Goal: Transaction & Acquisition: Purchase product/service

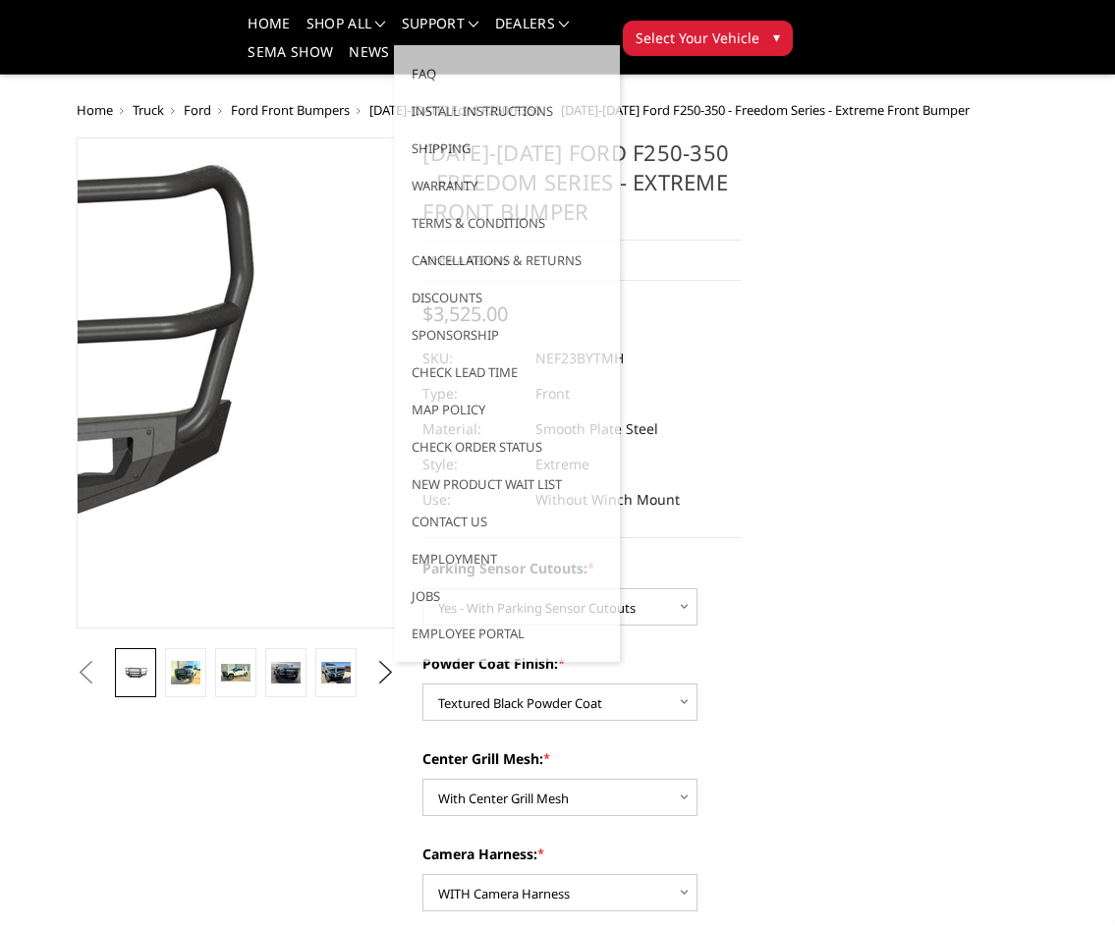
select select "2583"
select select "2585"
select select "2586"
select select "2588"
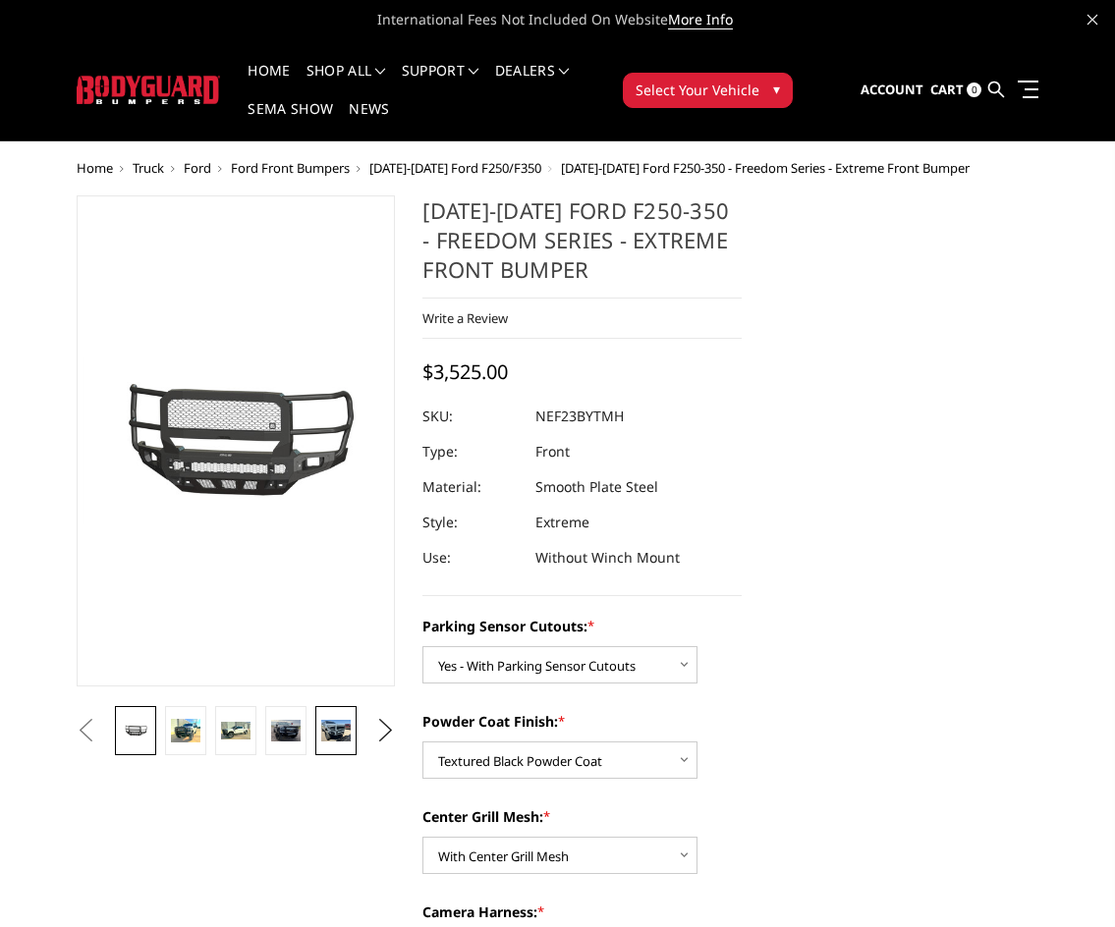
click at [345, 747] on link at bounding box center [335, 730] width 40 height 49
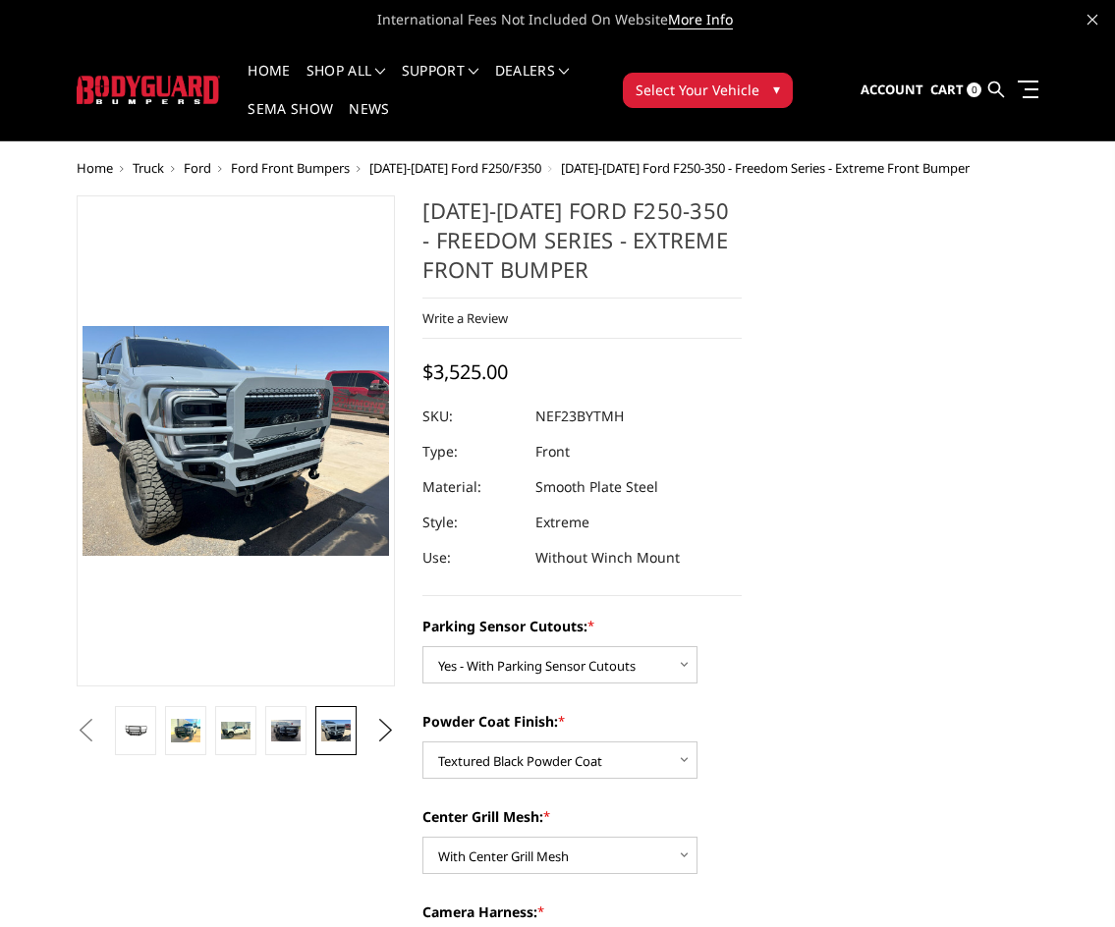
click at [101, 721] on button "Previous" at bounding box center [86, 730] width 29 height 29
click at [101, 733] on button "Previous" at bounding box center [86, 730] width 29 height 29
click at [199, 731] on link at bounding box center [185, 730] width 40 height 49
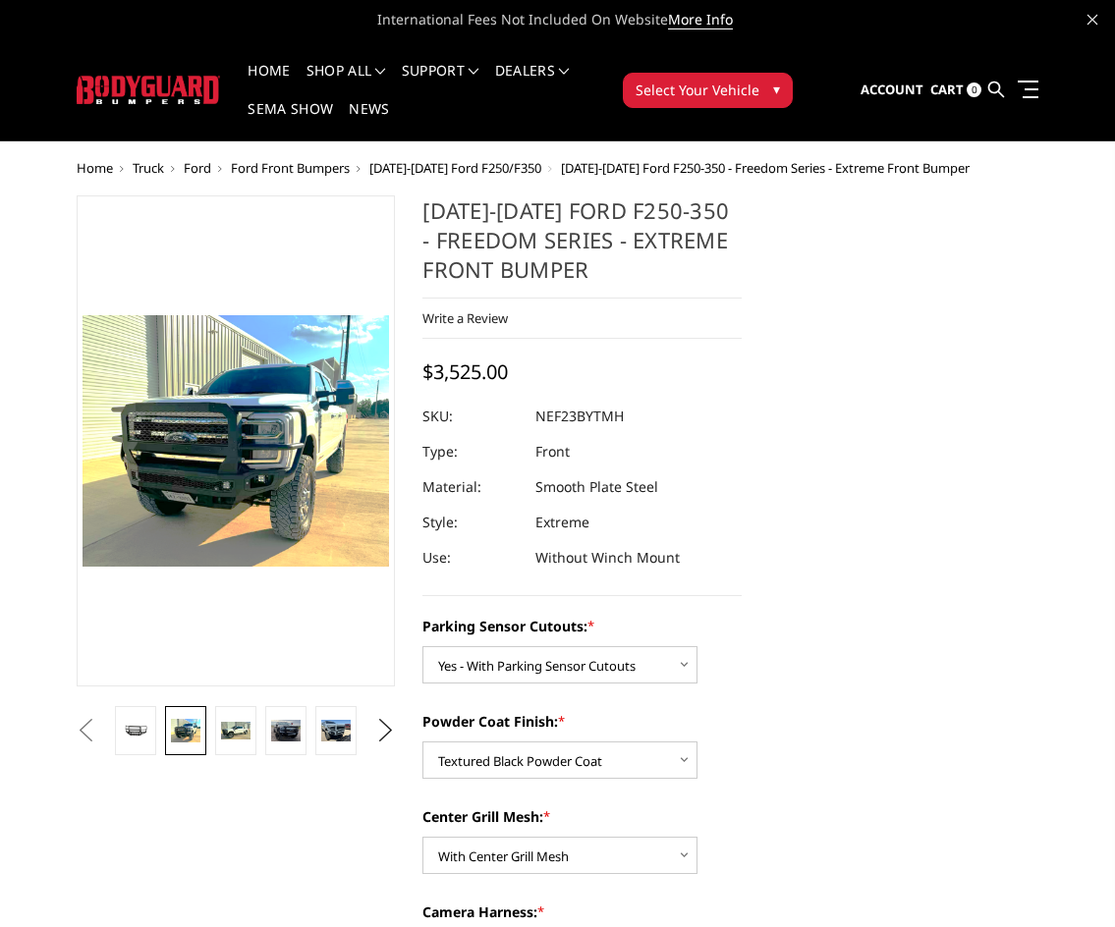
click at [101, 739] on button "Previous" at bounding box center [86, 730] width 29 height 29
click at [101, 729] on button "Previous" at bounding box center [86, 730] width 29 height 29
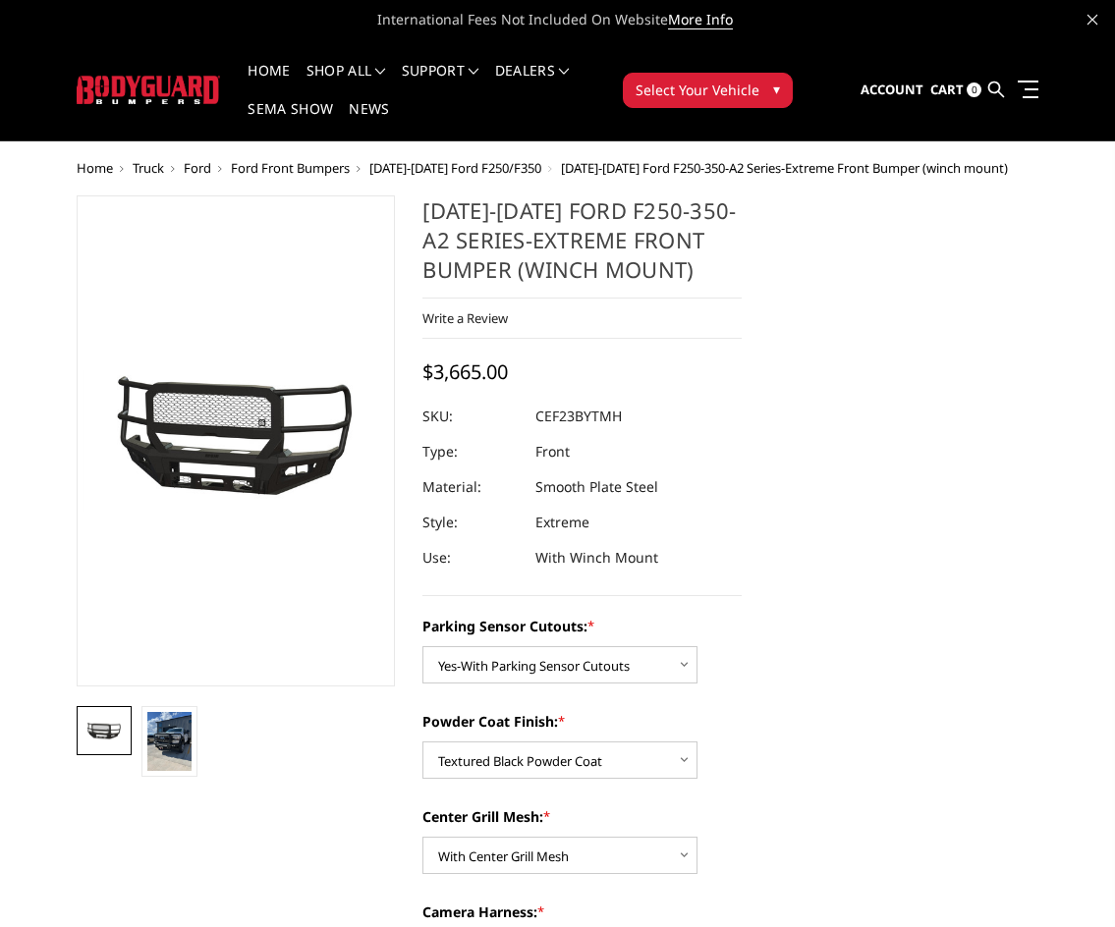
select select "2421"
select select "2423"
select select "2424"
select select "2426"
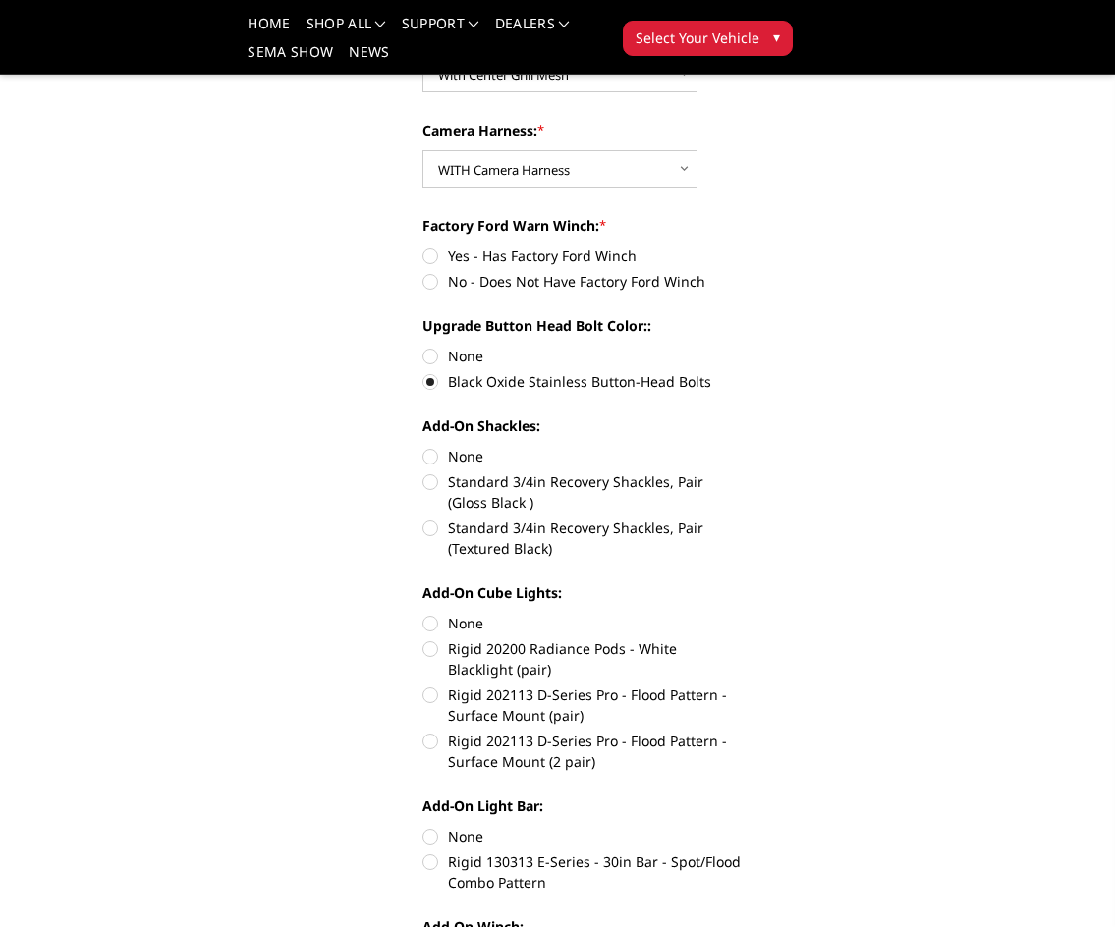
scroll to position [1179, 0]
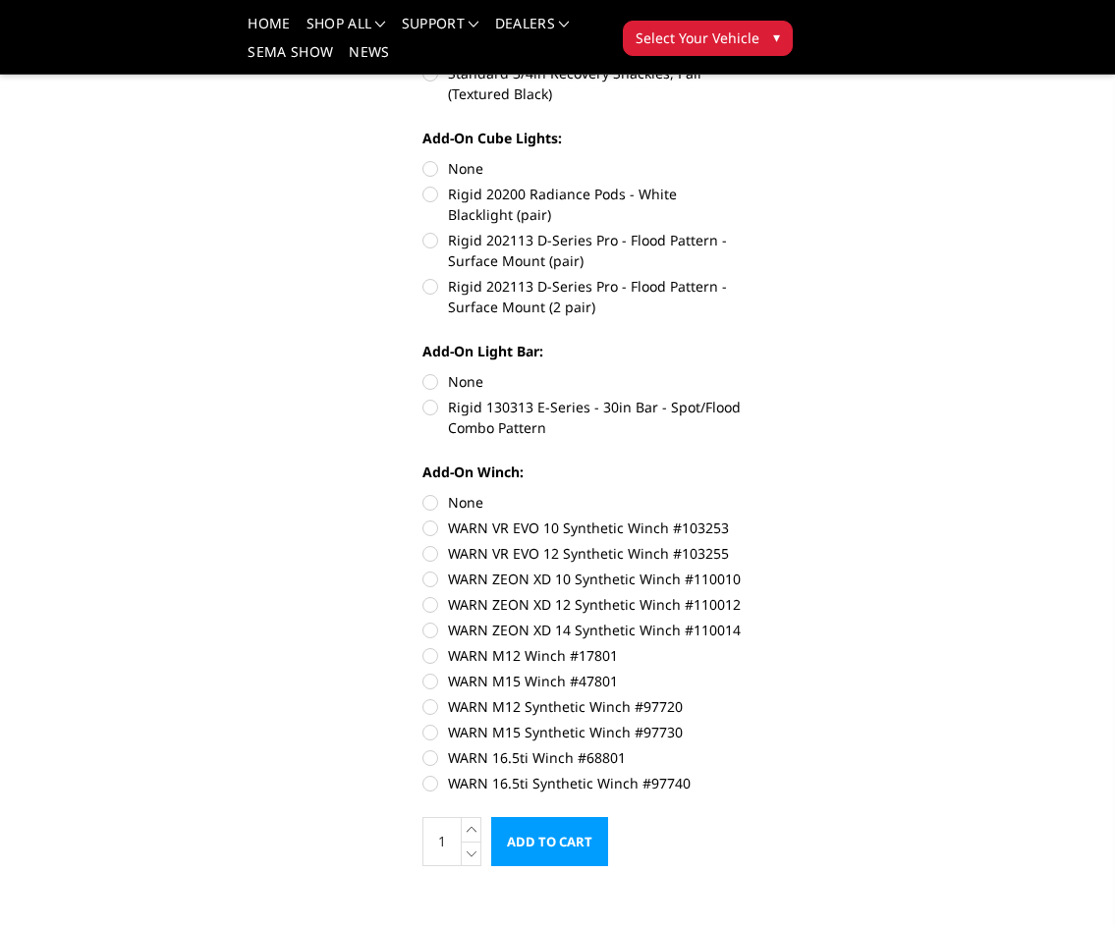
click at [433, 633] on label "WARN ZEON XD 14 Synthetic Winch #110014" at bounding box center [581, 630] width 319 height 21
click at [742, 595] on input "WARN ZEON XD 14 Synthetic Winch #110014" at bounding box center [742, 594] width 1 height 1
radio input "true"
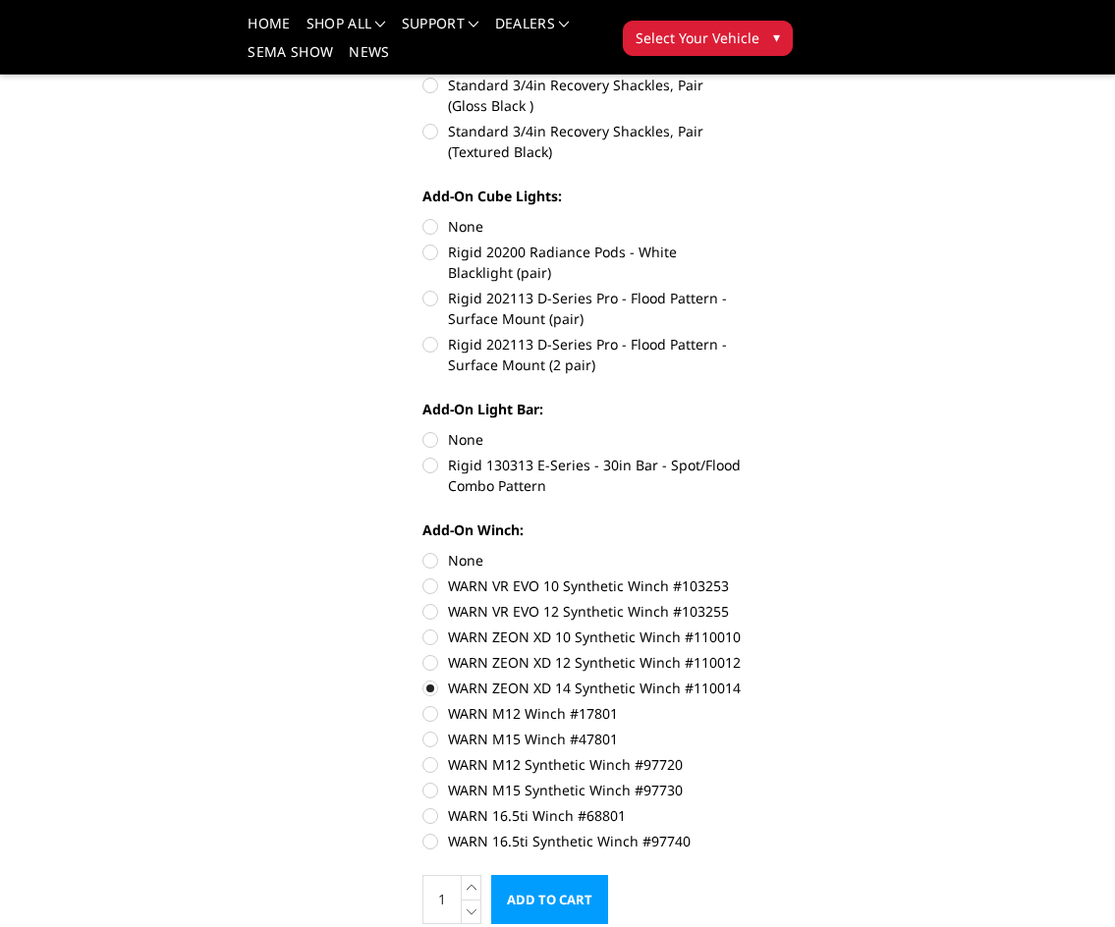
scroll to position [1473, 0]
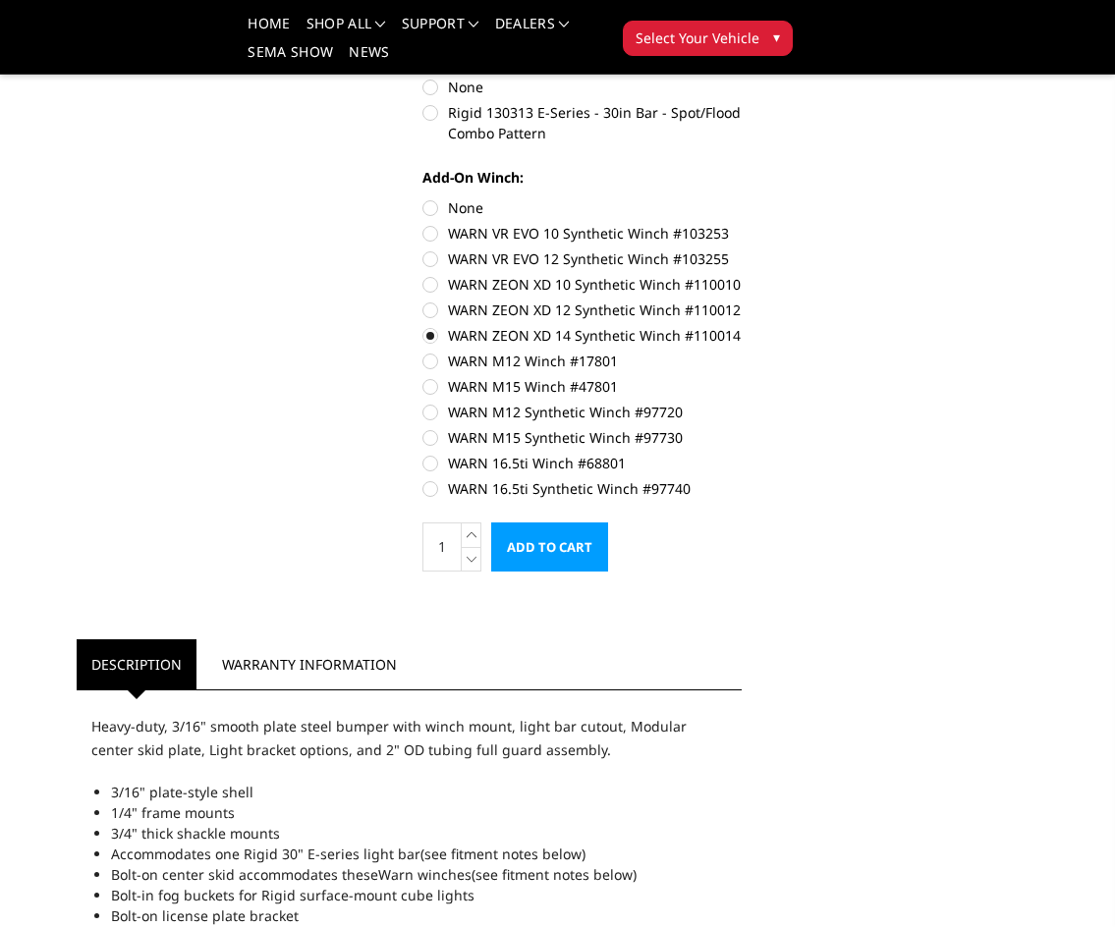
click at [432, 332] on label "WARN ZEON XD 14 Synthetic Winch #110014" at bounding box center [581, 335] width 319 height 21
click at [742, 301] on input "WARN ZEON XD 14 Synthetic Winch #110014" at bounding box center [742, 300] width 1 height 1
click at [427, 285] on label "WARN ZEON XD 10 Synthetic Winch #110010" at bounding box center [581, 284] width 319 height 21
click at [742, 250] on input "WARN ZEON XD 10 Synthetic Winch #110010" at bounding box center [742, 249] width 1 height 1
radio input "true"
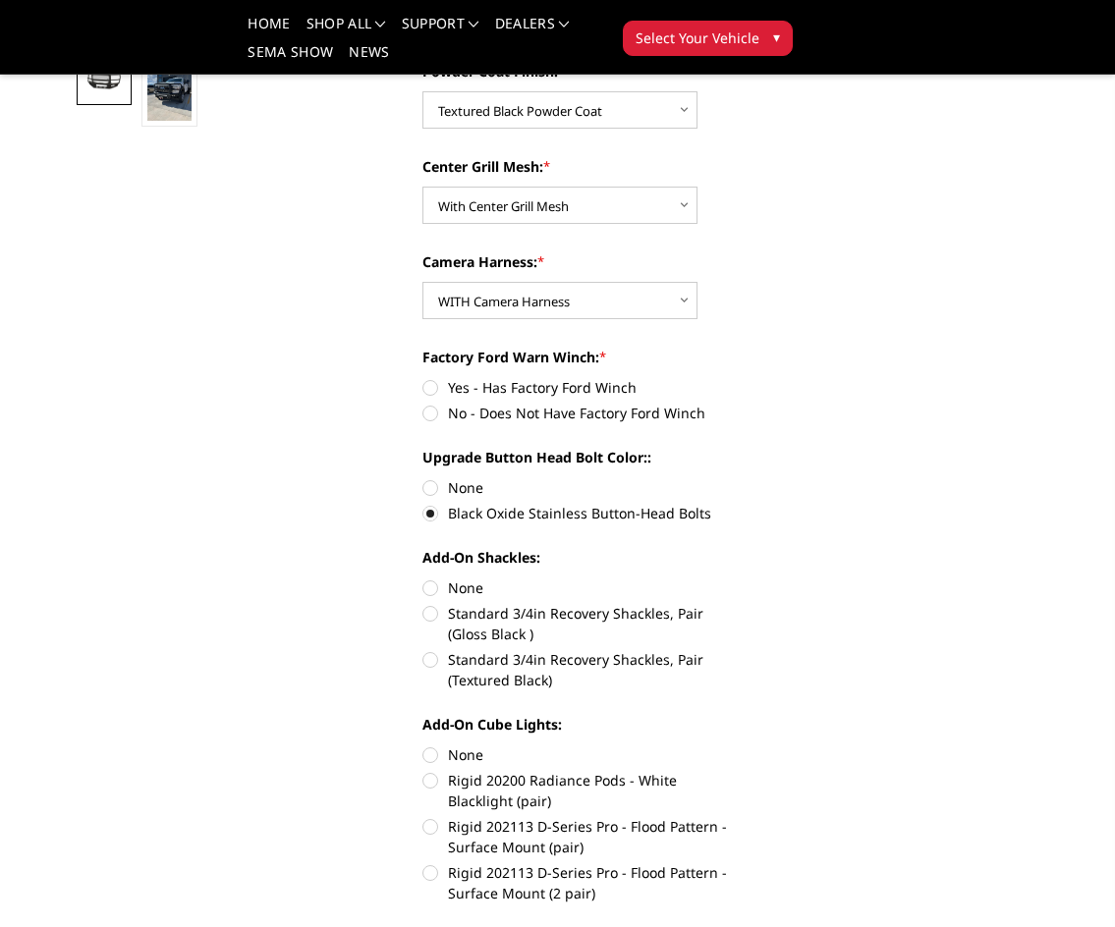
scroll to position [982, 0]
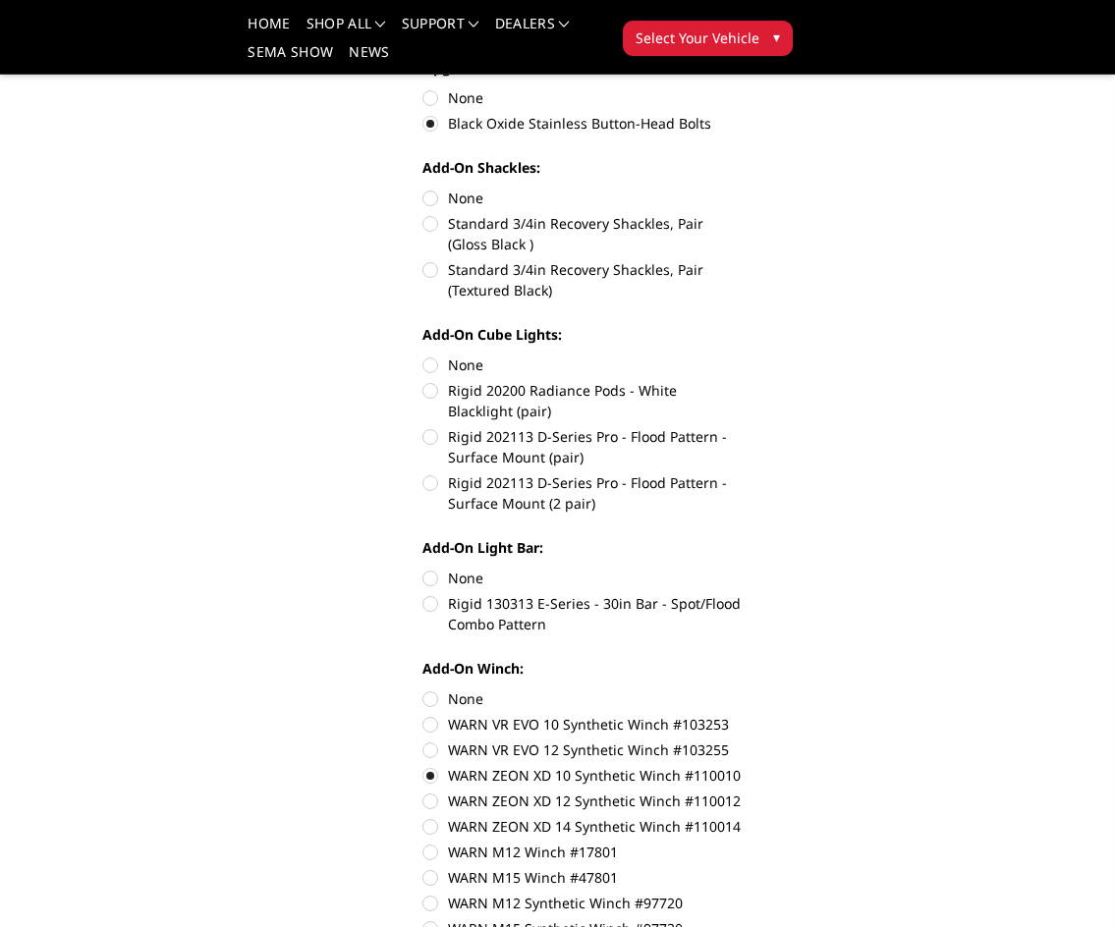
click at [434, 691] on label "None" at bounding box center [581, 699] width 319 height 21
click at [423, 690] on input "None" at bounding box center [422, 689] width 1 height 1
radio input "true"
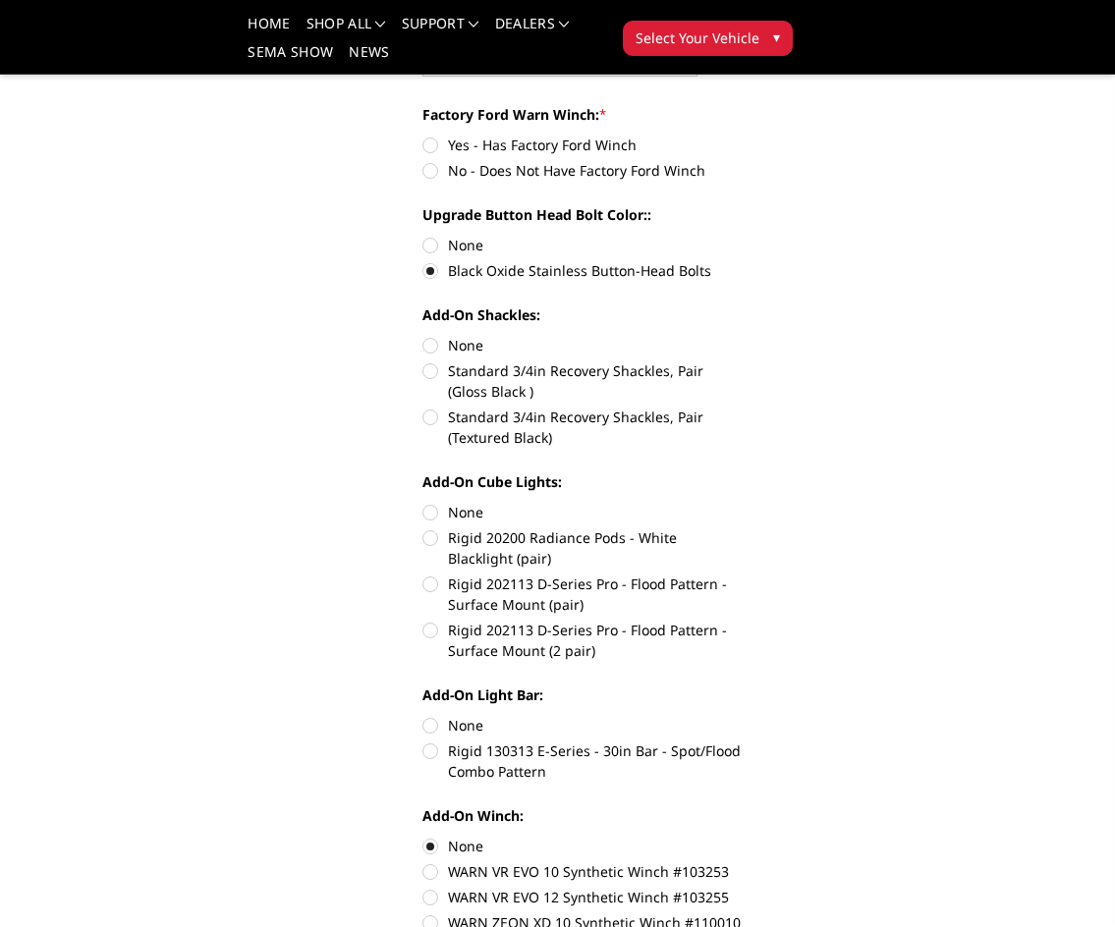
scroll to position [1179, 0]
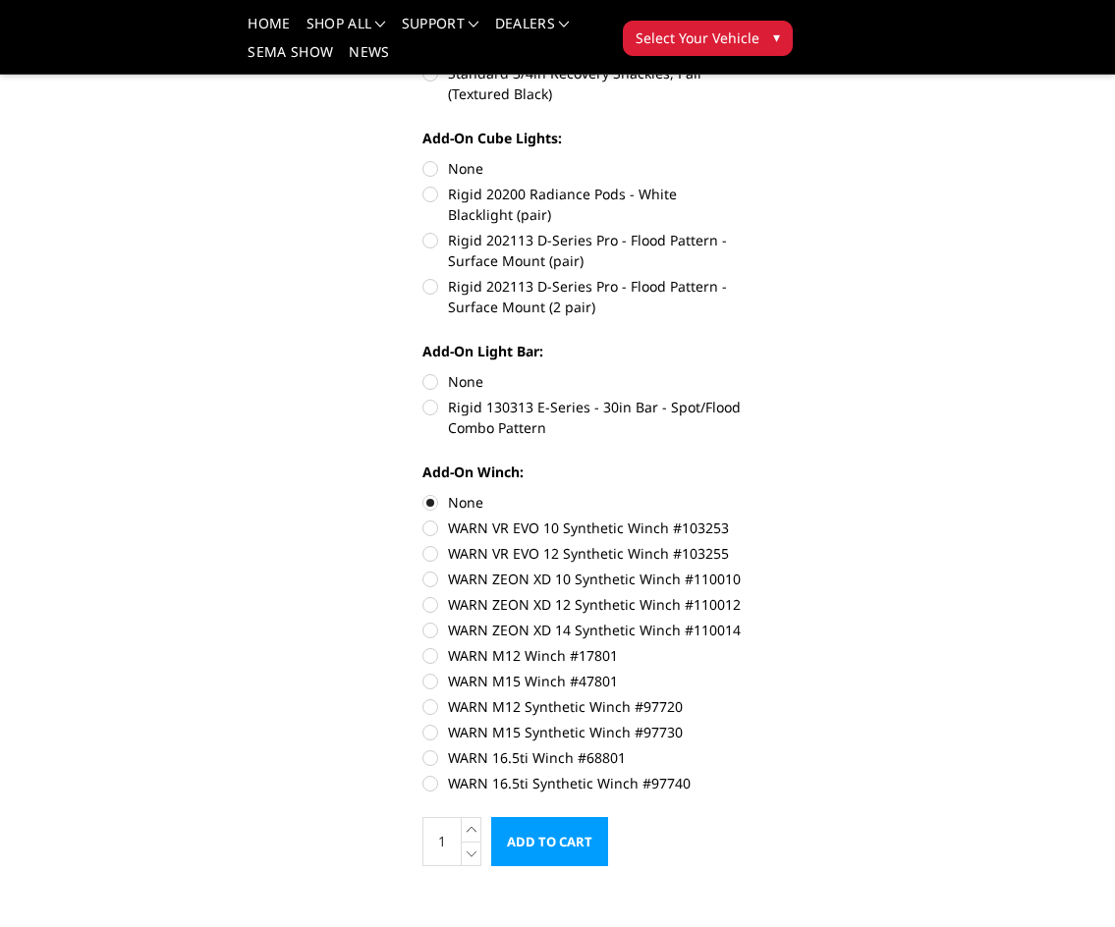
click at [432, 553] on label "WARN VR EVO 12 Synthetic Winch #103255" at bounding box center [581, 553] width 319 height 21
click at [742, 519] on input "WARN VR EVO 12 Synthetic Winch #103255" at bounding box center [742, 518] width 1 height 1
radio input "true"
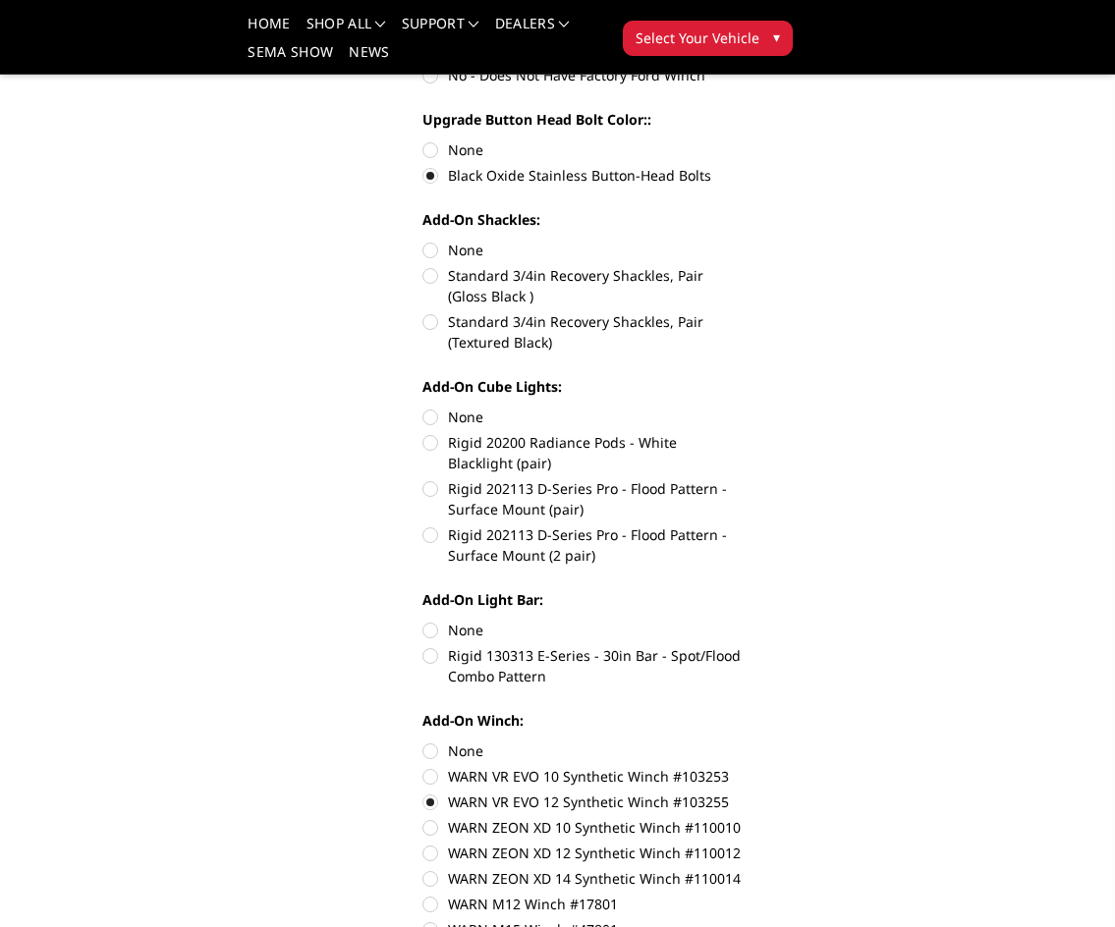
scroll to position [1081, 0]
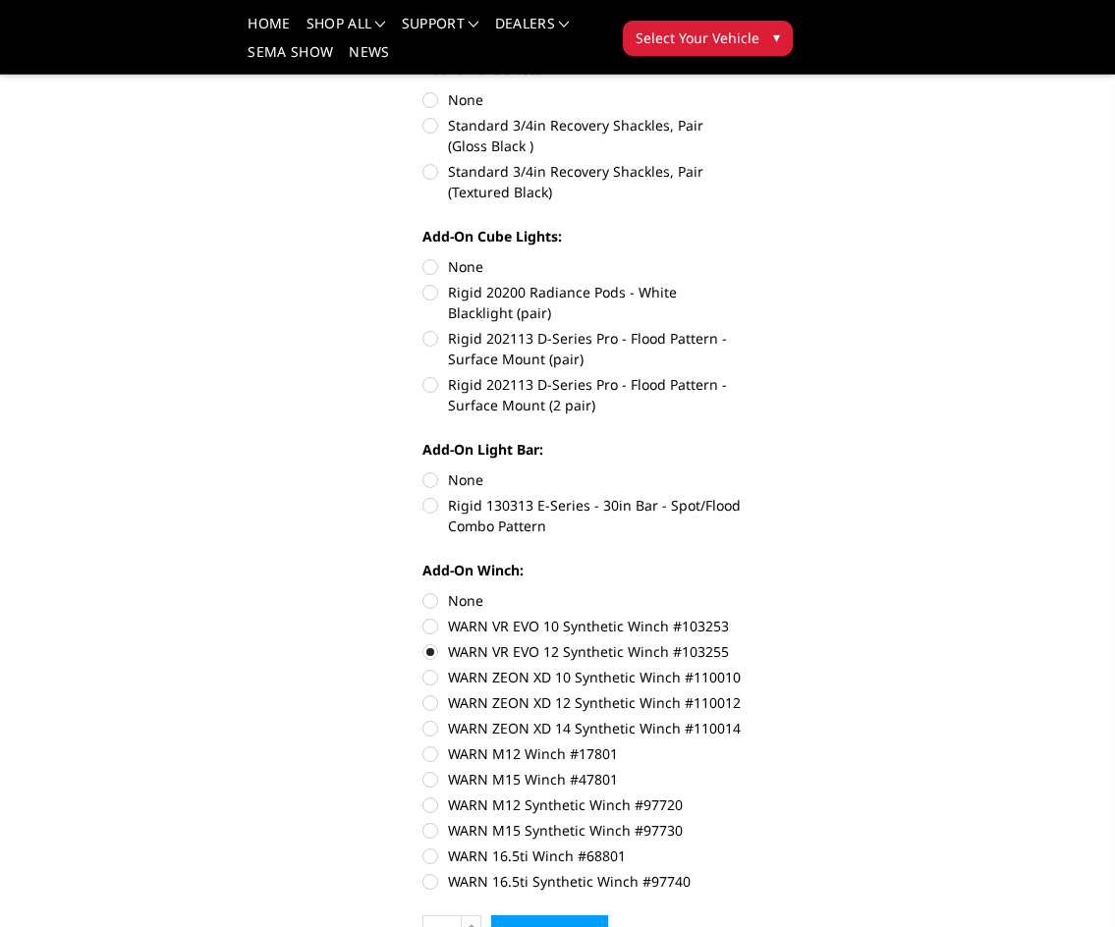
click at [433, 655] on label "WARN VR EVO 12 Synthetic Winch #103255" at bounding box center [581, 651] width 319 height 21
click at [742, 617] on input "WARN VR EVO 12 Synthetic Winch #103255" at bounding box center [742, 616] width 1 height 1
click at [426, 605] on label "None" at bounding box center [581, 600] width 319 height 21
click at [423, 591] on input "None" at bounding box center [422, 590] width 1 height 1
radio input "true"
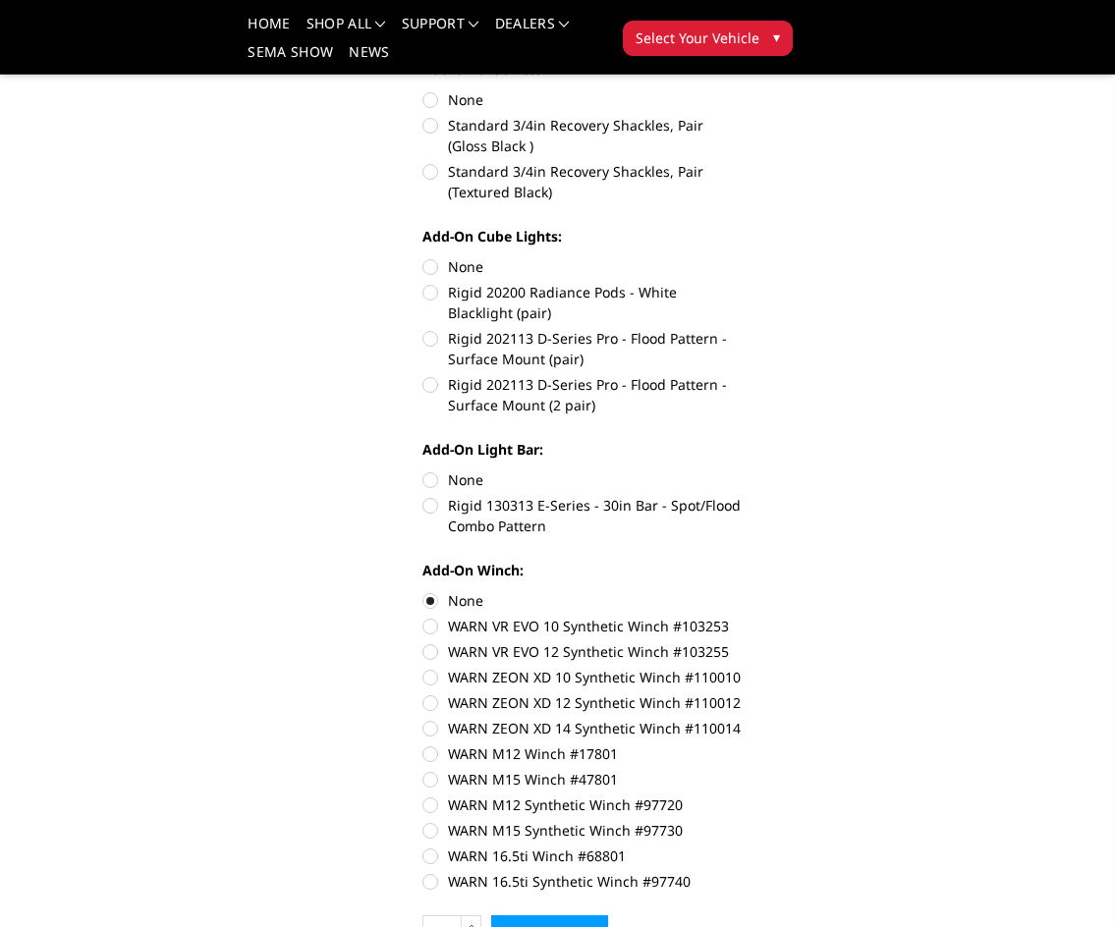
click at [962, 526] on div "2023-2025 Ford F250-350-A2 Series-Extreme Front Bumper (winch mount) Write a Re…" at bounding box center [558, 433] width 990 height 2753
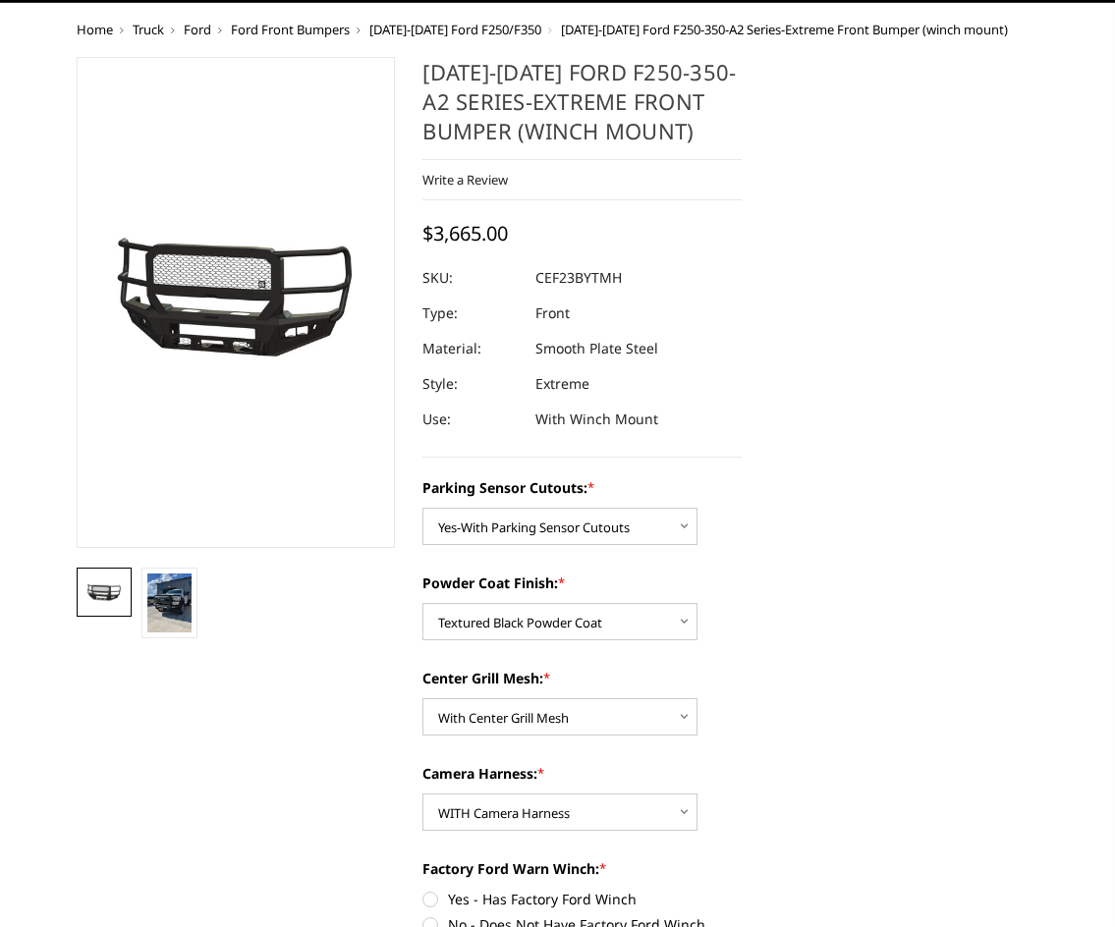
scroll to position [0, 0]
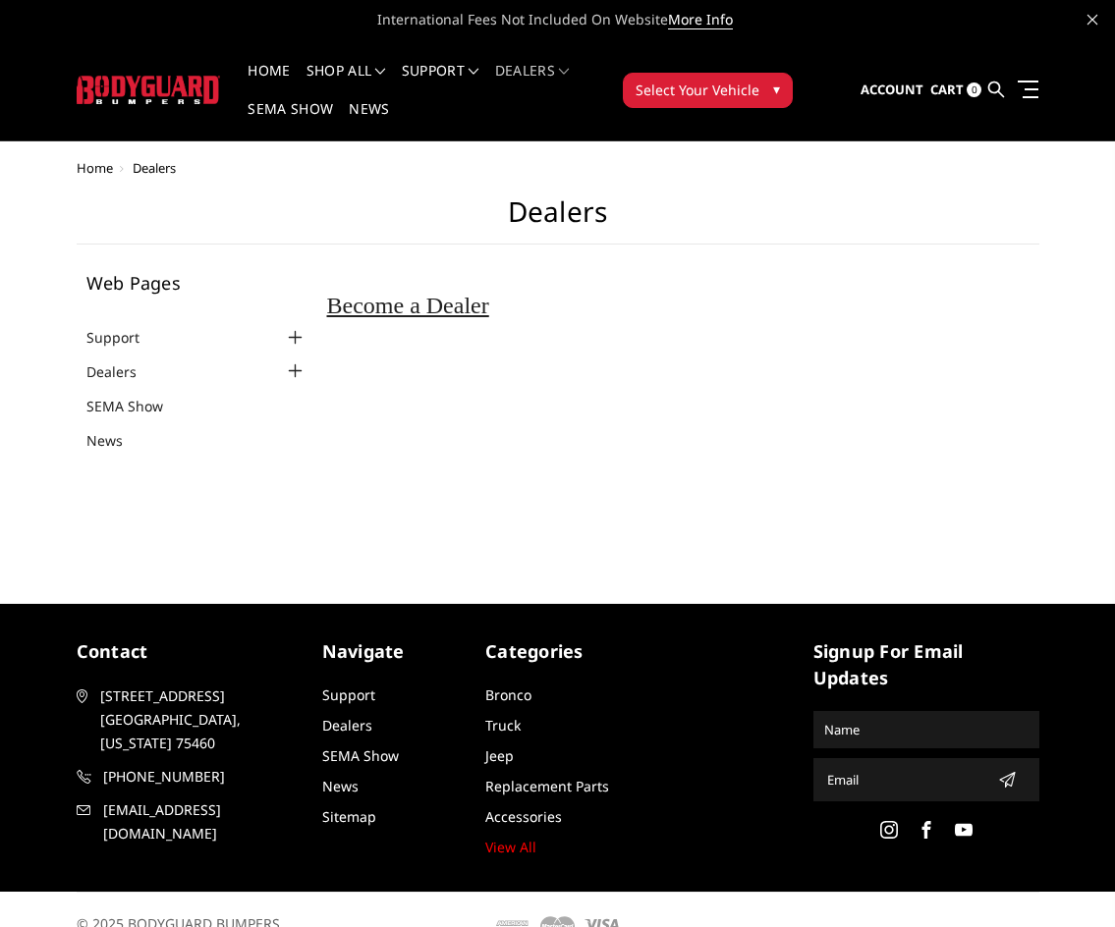
click at [299, 371] on div at bounding box center [296, 372] width 24 height 24
click at [97, 368] on link "Dealers" at bounding box center [123, 371] width 75 height 21
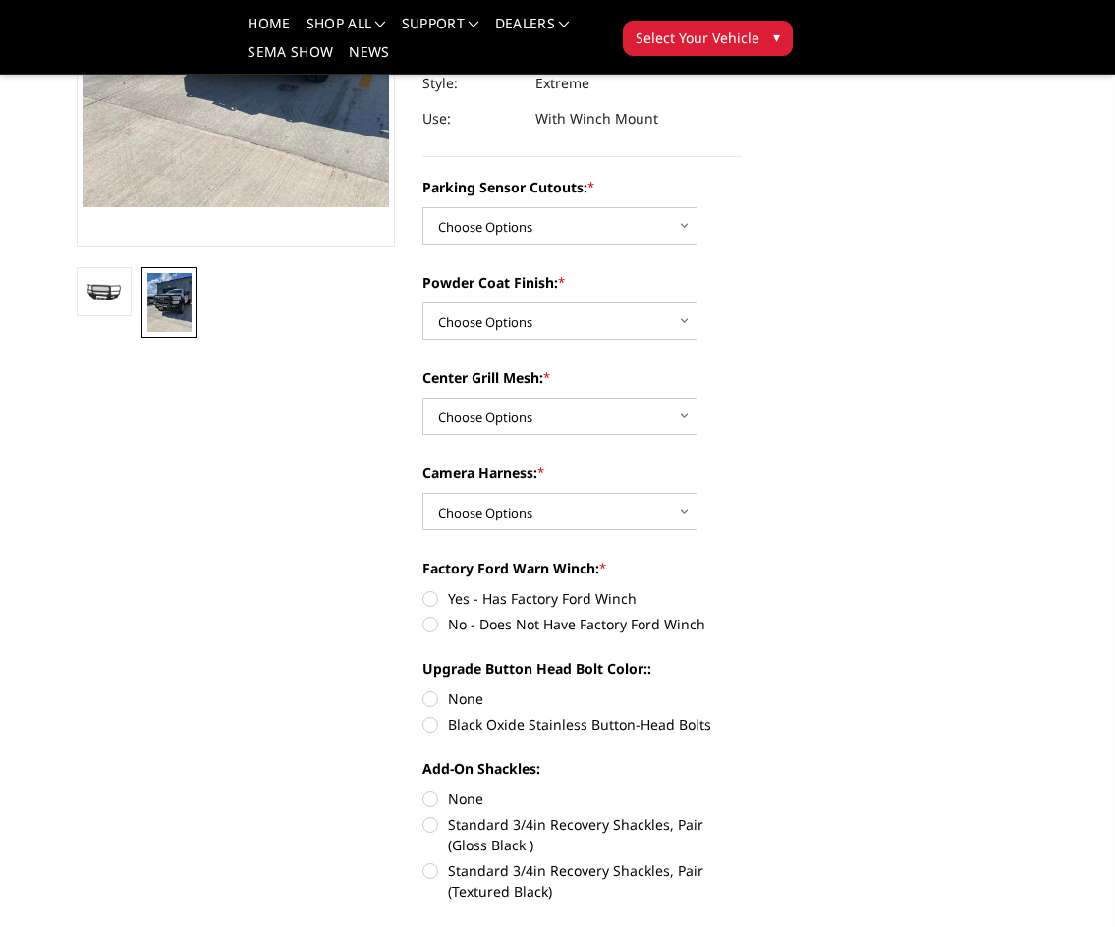
scroll to position [393, 0]
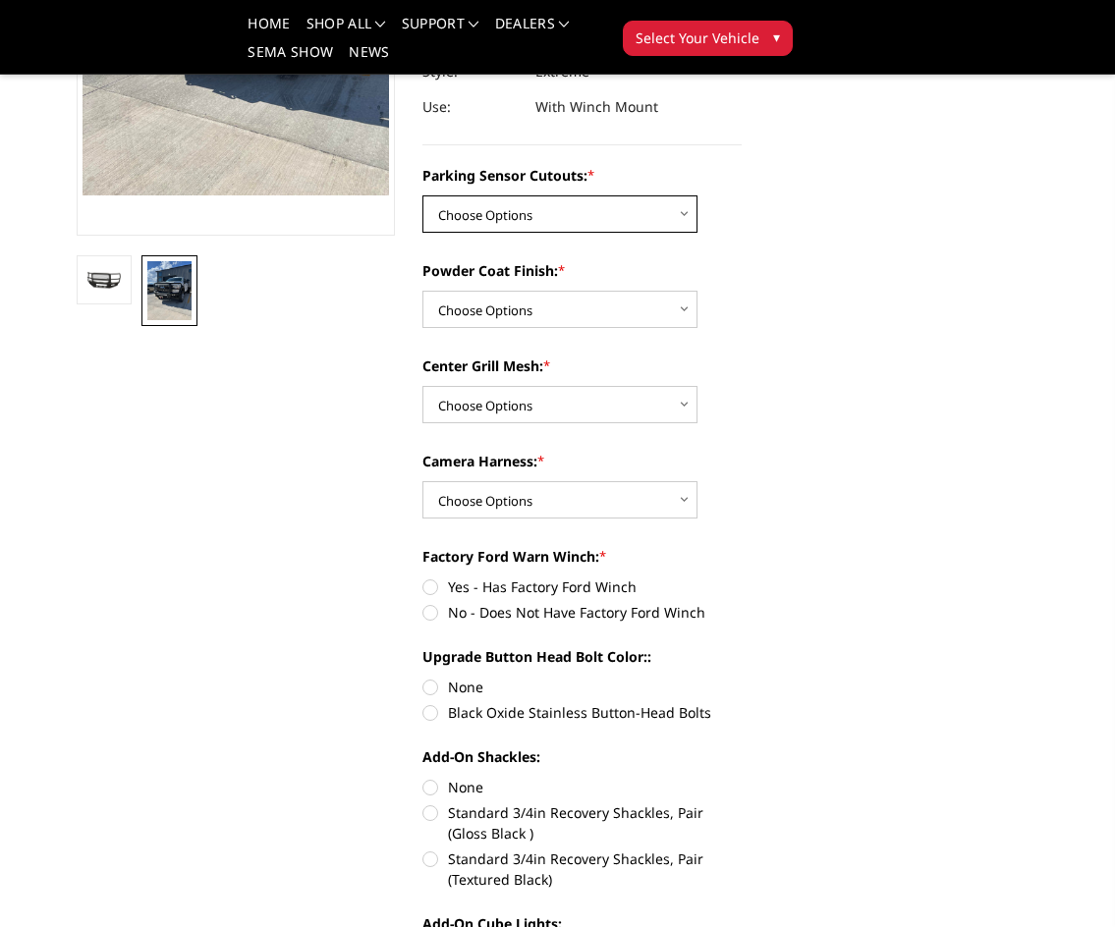
click at [526, 208] on select "Choose Options No-Without Parking Sensor Cutouts Yes-With Parking Sensor Cutouts" at bounding box center [559, 213] width 275 height 37
select select "2421"
click at [422, 195] on select "Choose Options No-Without Parking Sensor Cutouts Yes-With Parking Sensor Cutouts" at bounding box center [559, 213] width 275 height 37
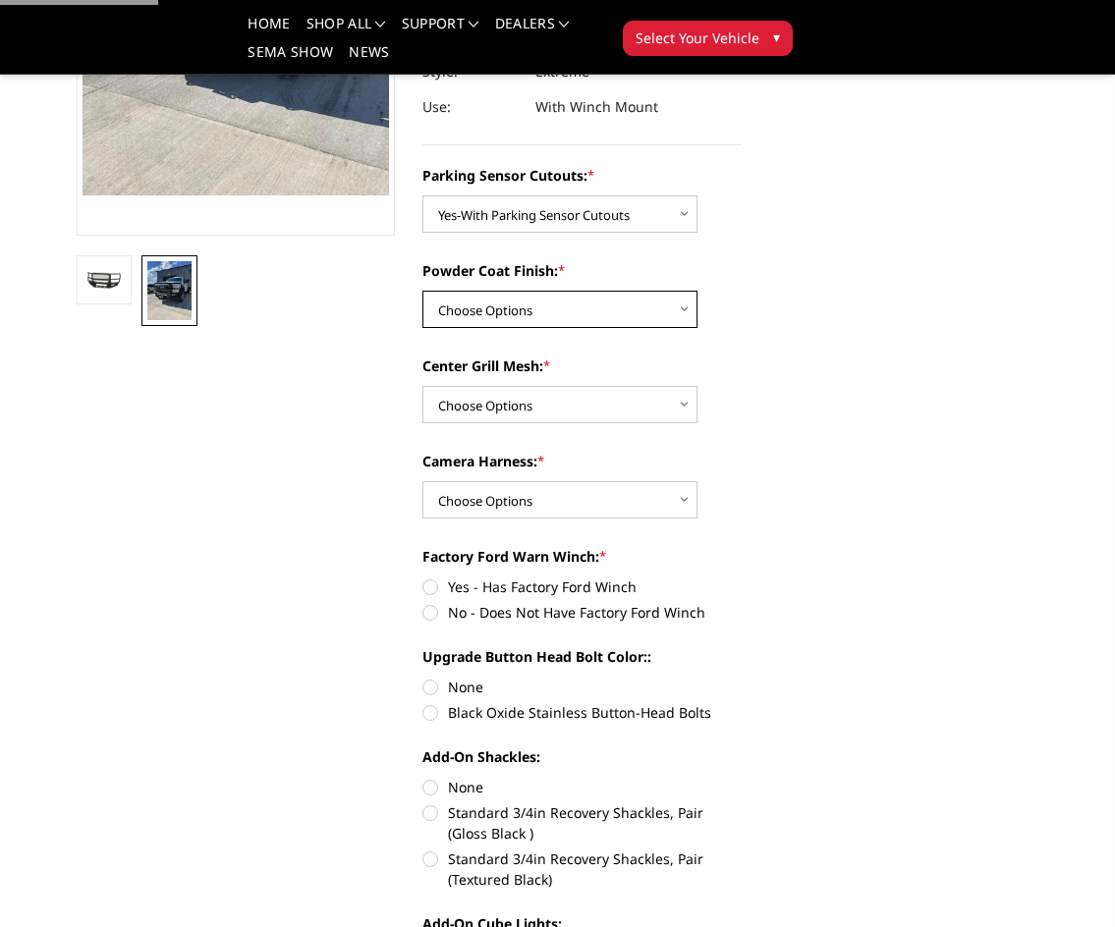
click at [550, 311] on select "Choose Options Bare Metal Textured Black Powder Coat" at bounding box center [559, 309] width 275 height 37
select select "2423"
click at [422, 291] on select "Choose Options Bare Metal Textured Black Powder Coat" at bounding box center [559, 309] width 275 height 37
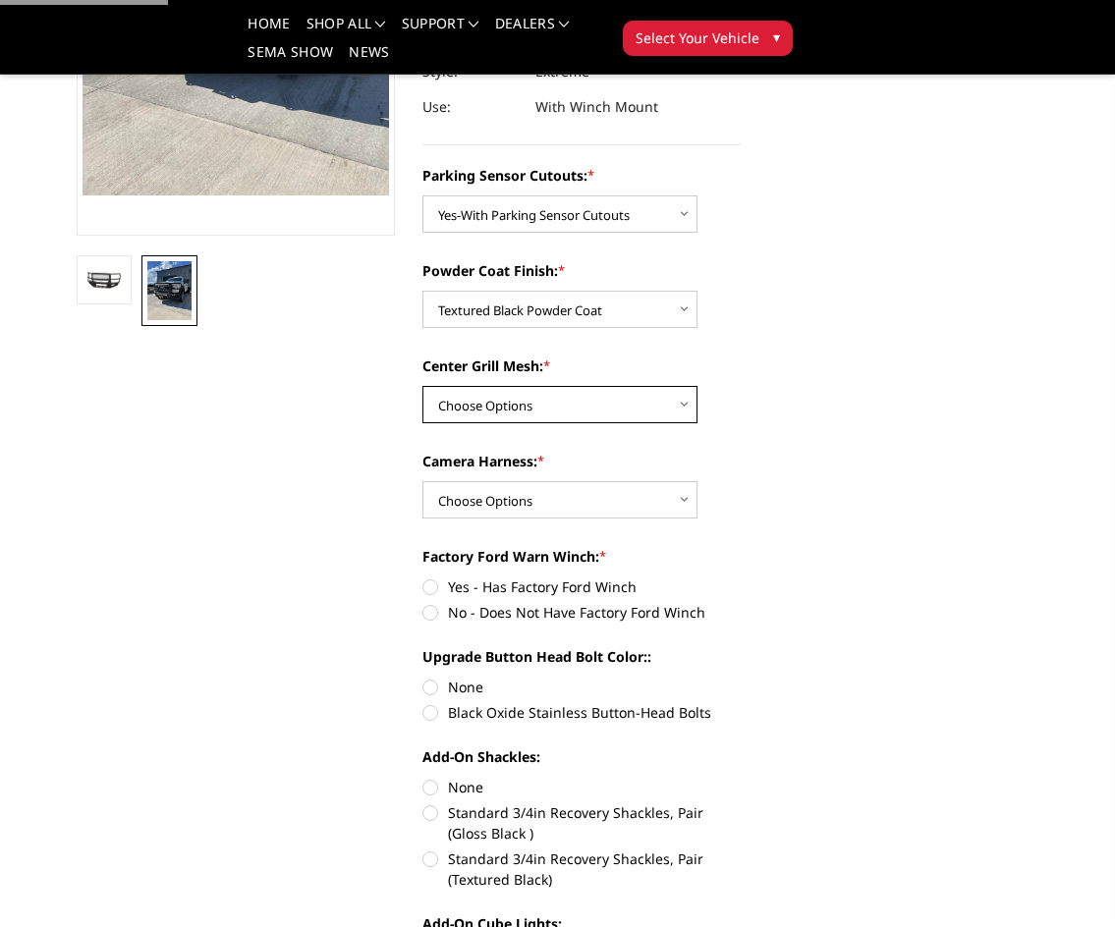
click at [564, 401] on select "Choose Options With Center Grill Mesh Without Center Grill Mesh" at bounding box center [559, 404] width 275 height 37
select select "2424"
click at [422, 386] on select "Choose Options With Center Grill Mesh Without Center Grill Mesh" at bounding box center [559, 404] width 275 height 37
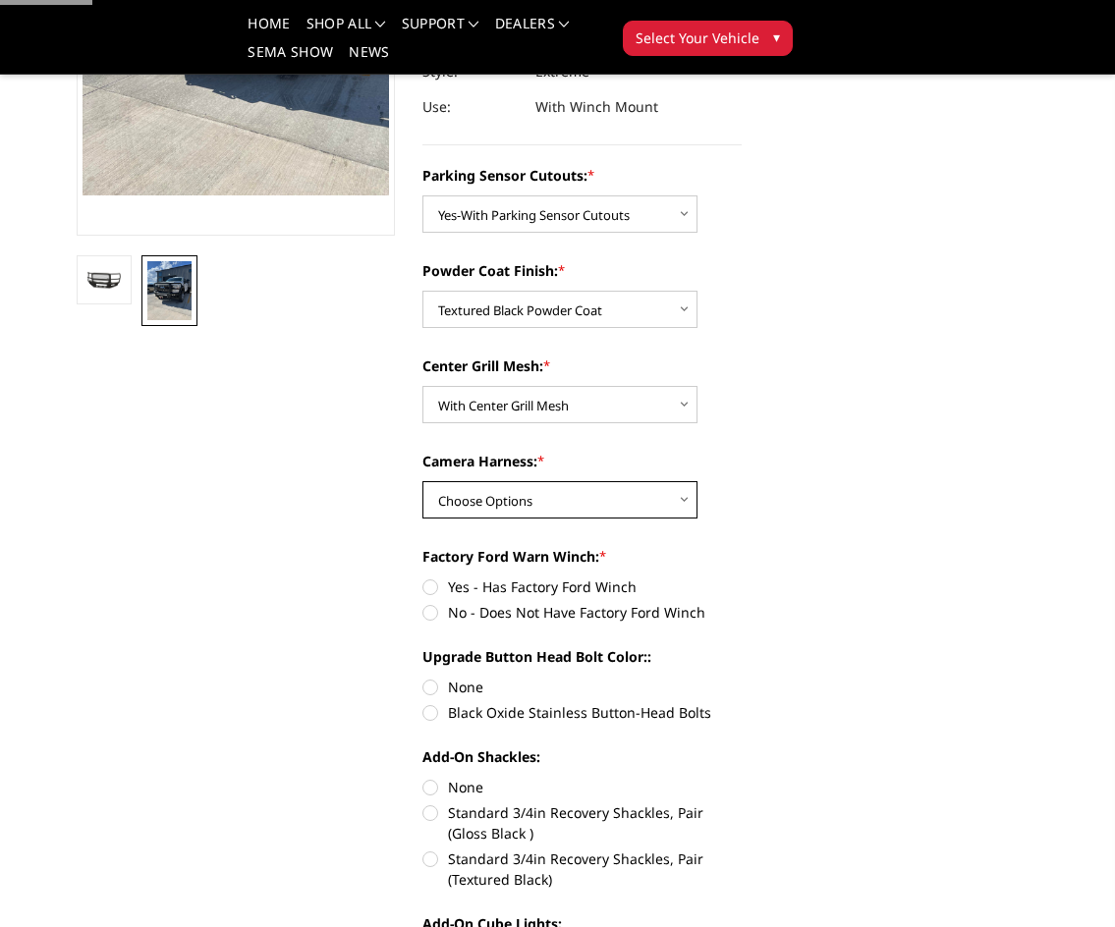
click at [563, 500] on select "Choose Options WITH Camera Harness WITHOUT Camera Harness" at bounding box center [559, 499] width 275 height 37
select select "2426"
click at [422, 481] on select "Choose Options WITH Camera Harness WITHOUT Camera Harness" at bounding box center [559, 499] width 275 height 37
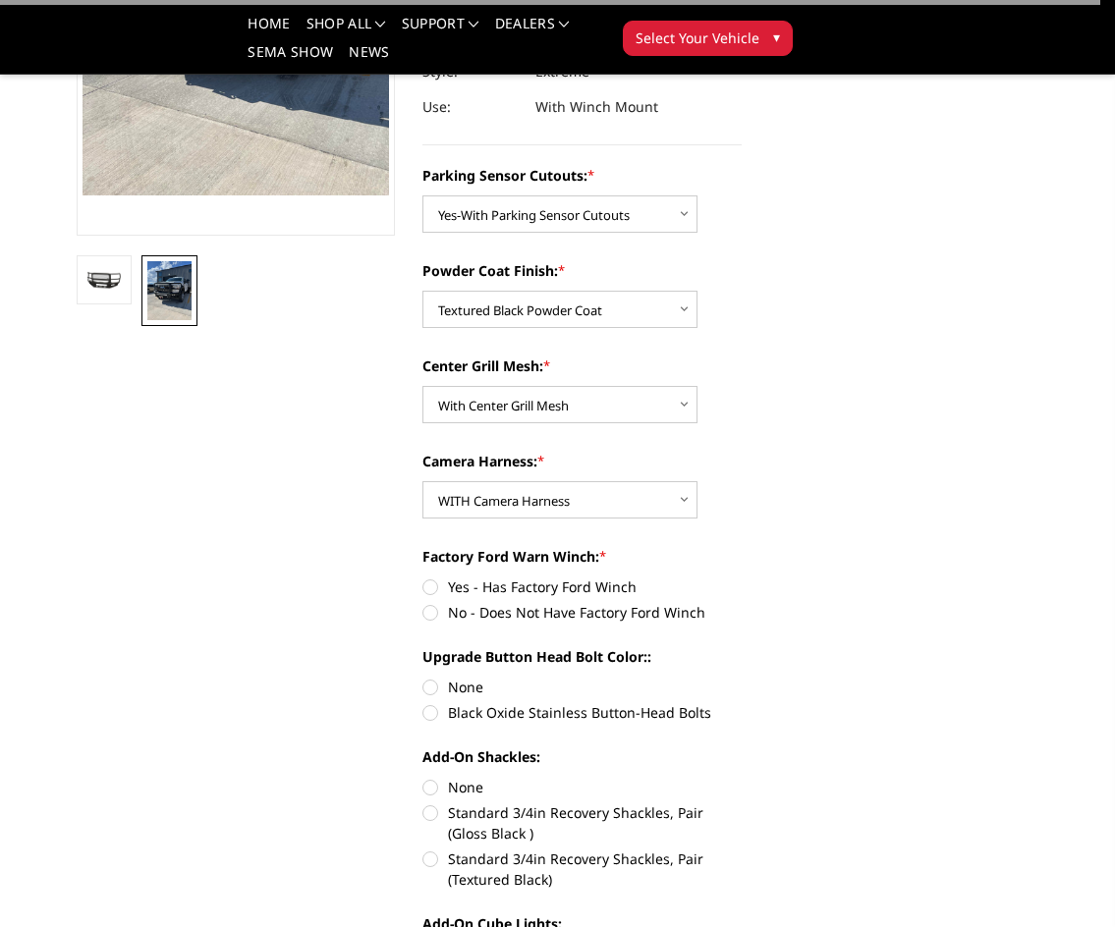
scroll to position [589, 0]
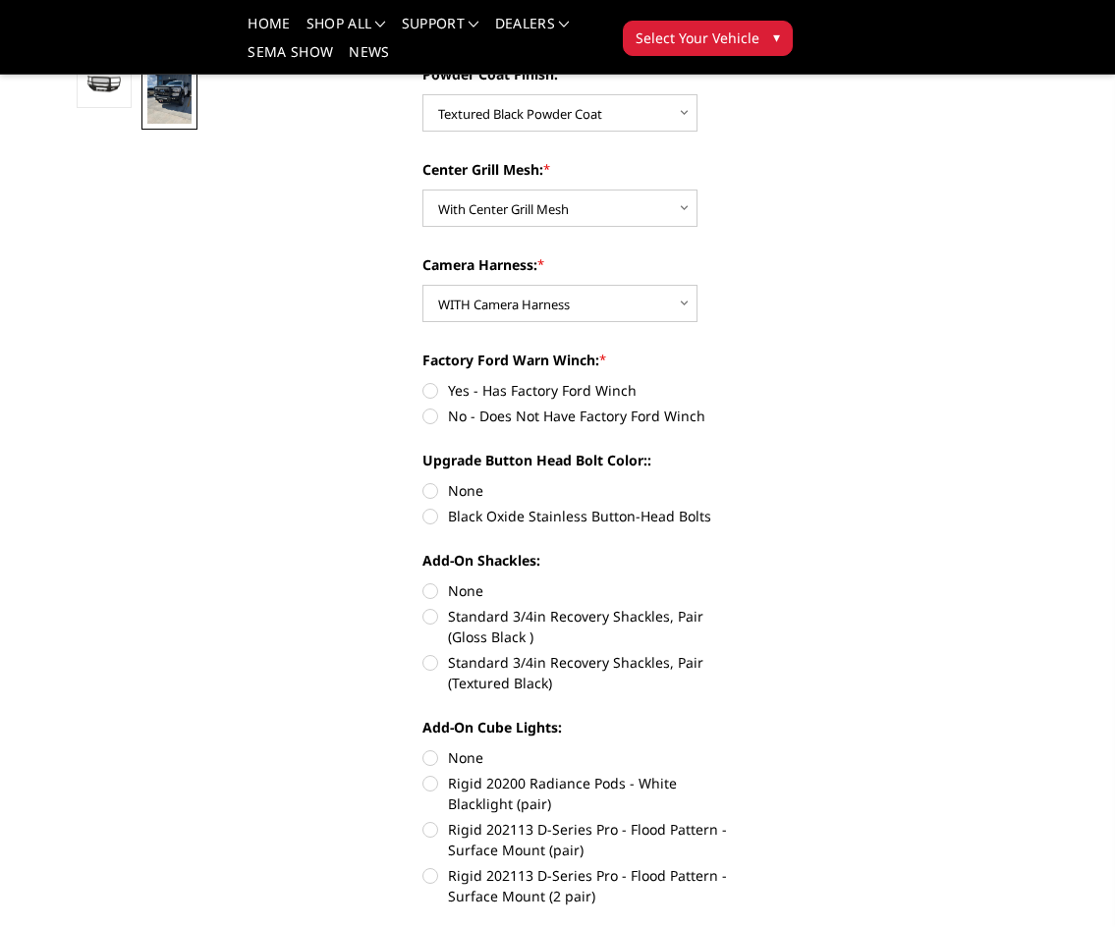
click at [438, 520] on label "Black Oxide Stainless Button-Head Bolts" at bounding box center [581, 516] width 319 height 21
click at [742, 481] on input "Black Oxide Stainless Button-Head Bolts" at bounding box center [742, 480] width 1 height 1
radio input "true"
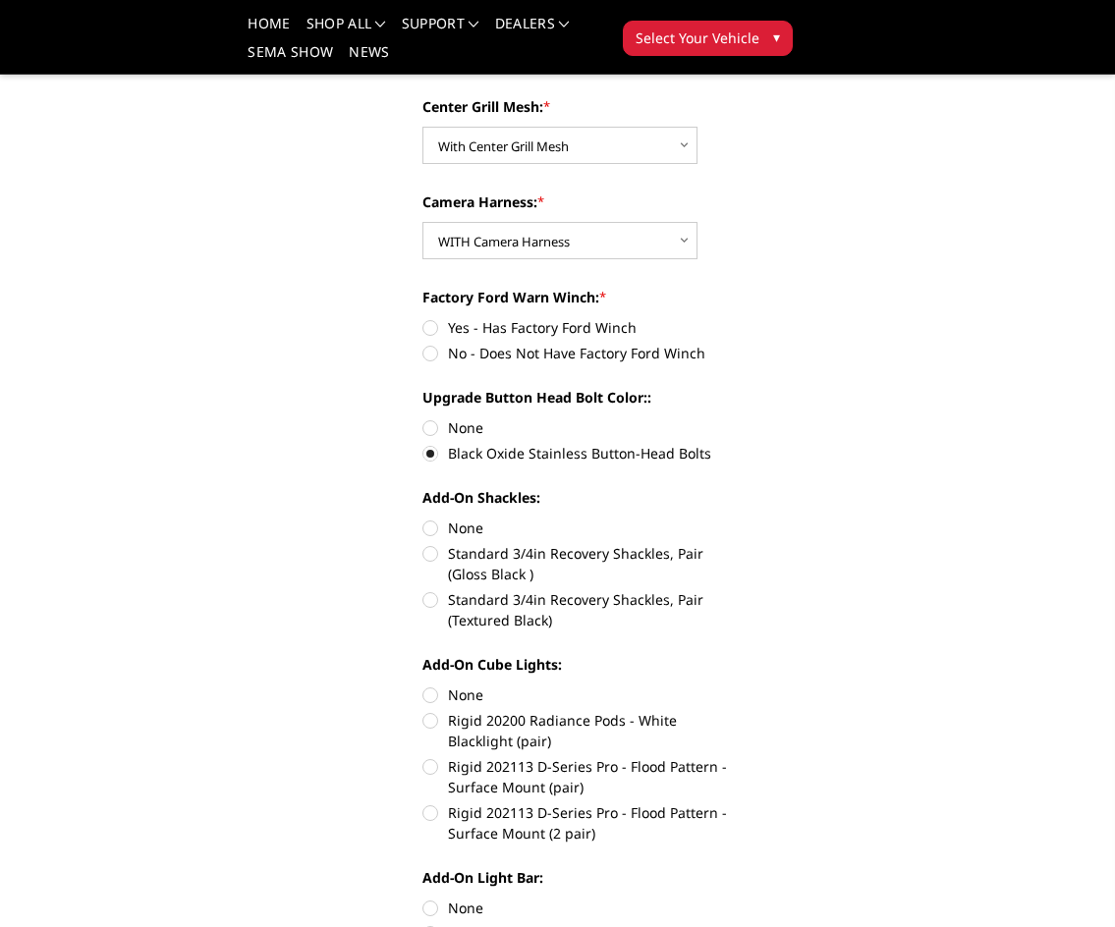
scroll to position [688, 0]
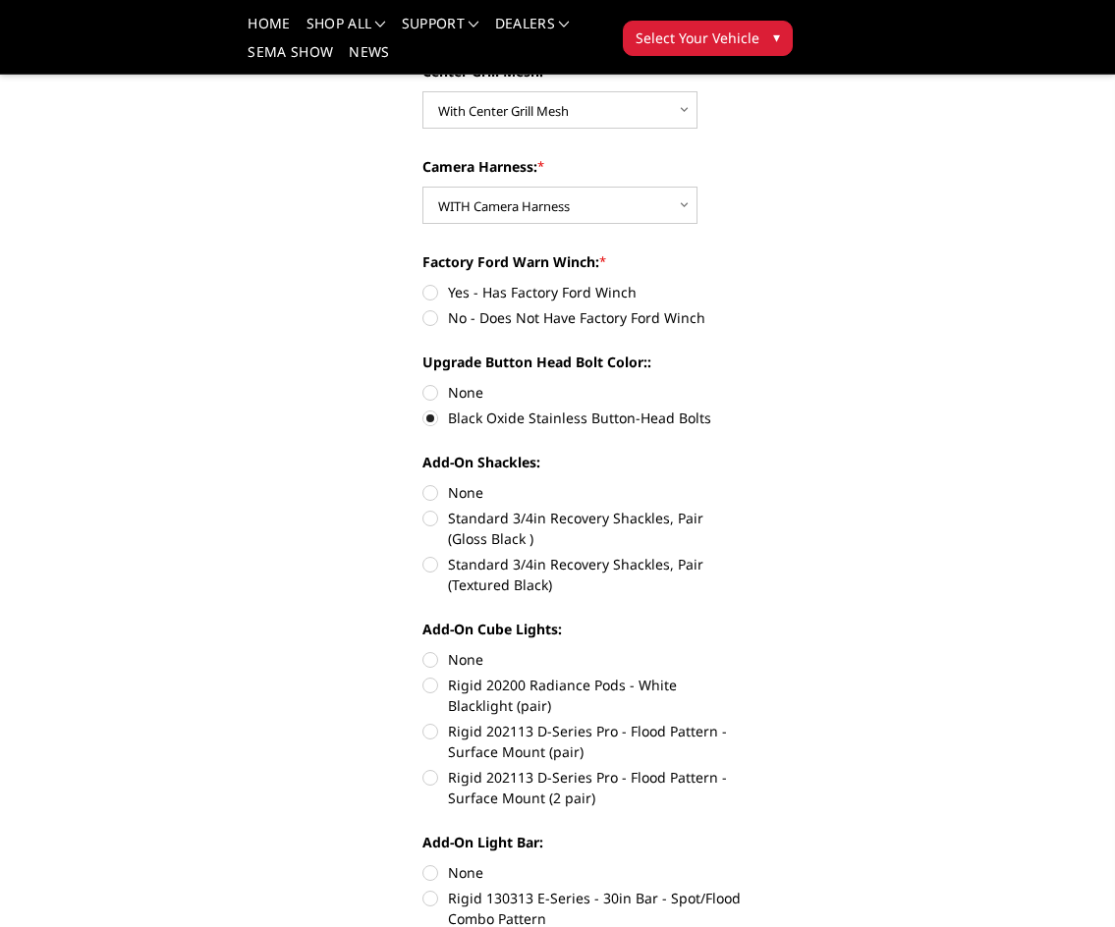
click at [432, 316] on label "No - Does Not Have Factory Ford Winch" at bounding box center [581, 317] width 319 height 21
click at [742, 283] on input "No - Does Not Have Factory Ford Winch" at bounding box center [742, 282] width 1 height 1
radio input "true"
click at [443, 512] on label "Standard 3/4in Recovery Shackles, Pair (Gloss Black )" at bounding box center [581, 528] width 319 height 41
click at [742, 483] on input "Standard 3/4in Recovery Shackles, Pair (Gloss Black )" at bounding box center [742, 482] width 1 height 1
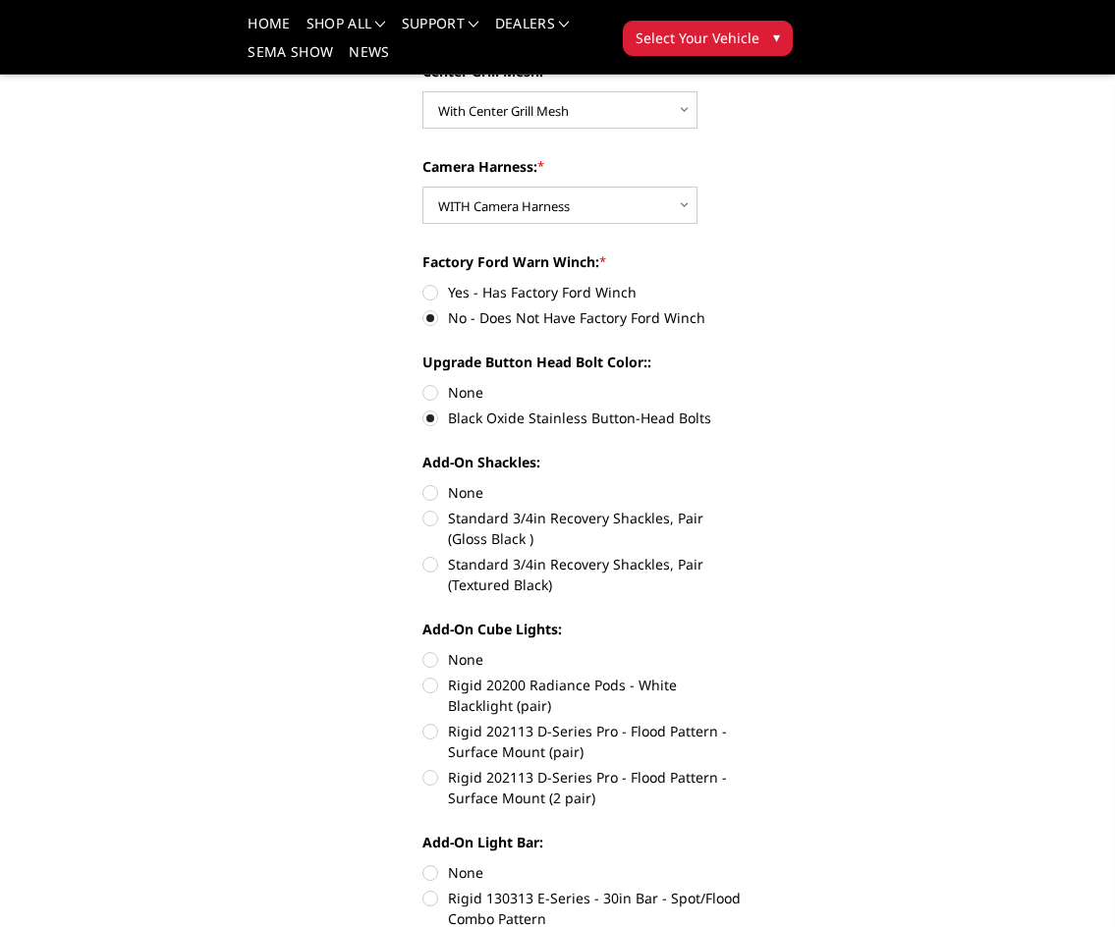
radio input "true"
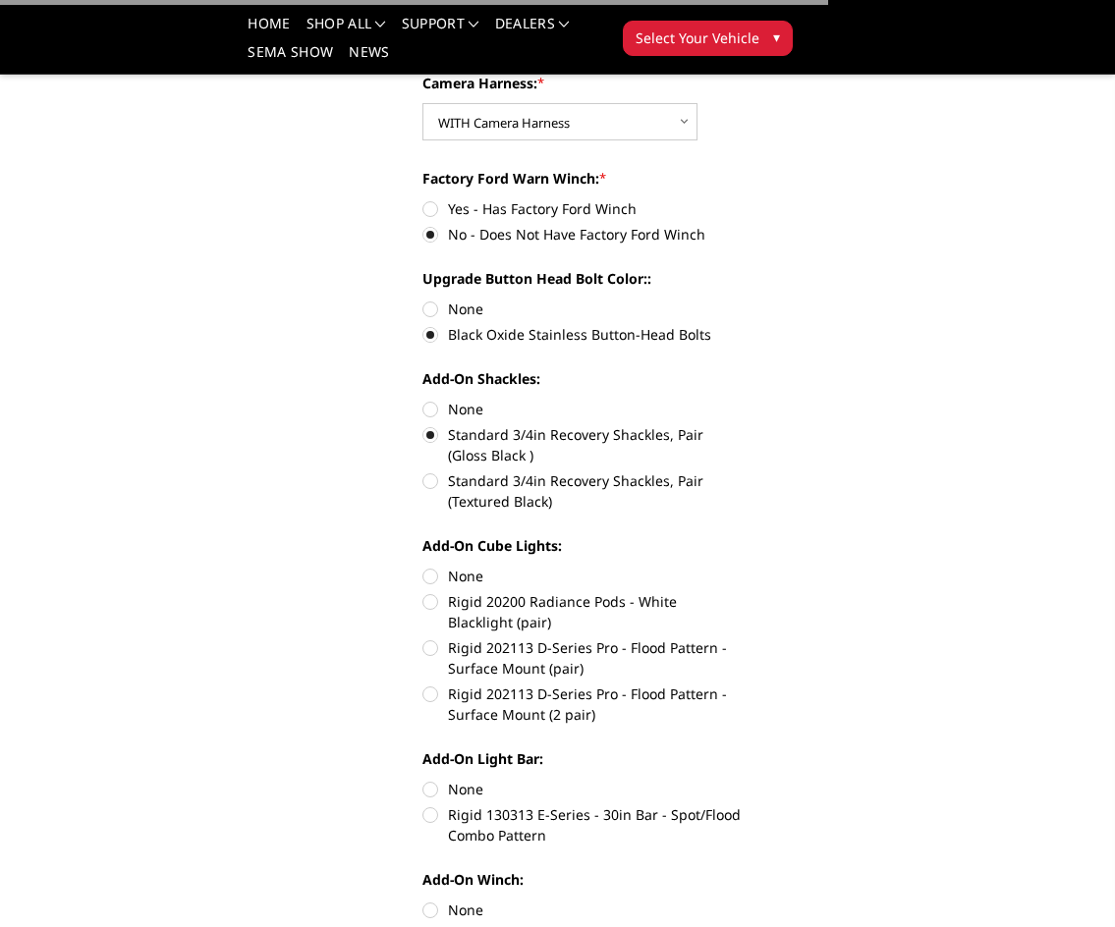
scroll to position [884, 0]
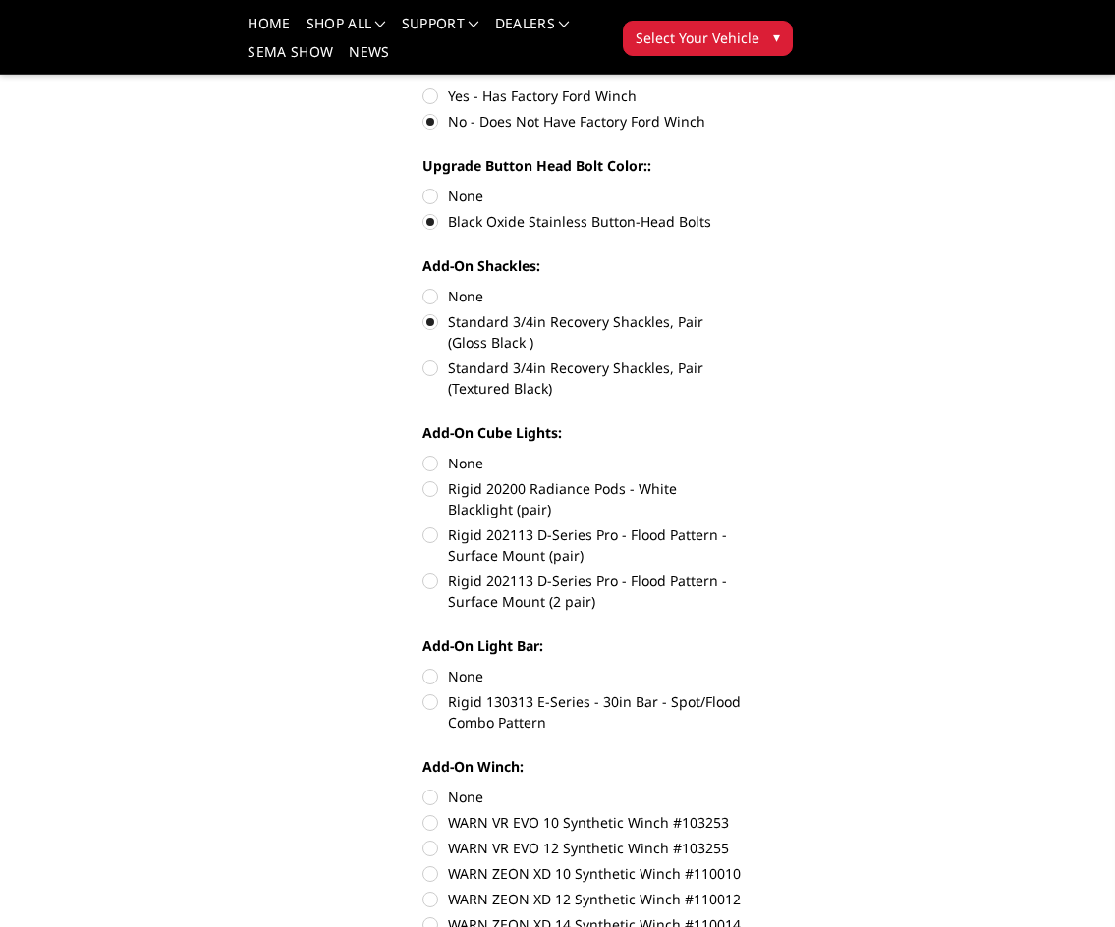
click at [428, 468] on label "None" at bounding box center [581, 463] width 319 height 21
click at [423, 454] on input "None" at bounding box center [422, 453] width 1 height 1
radio input "true"
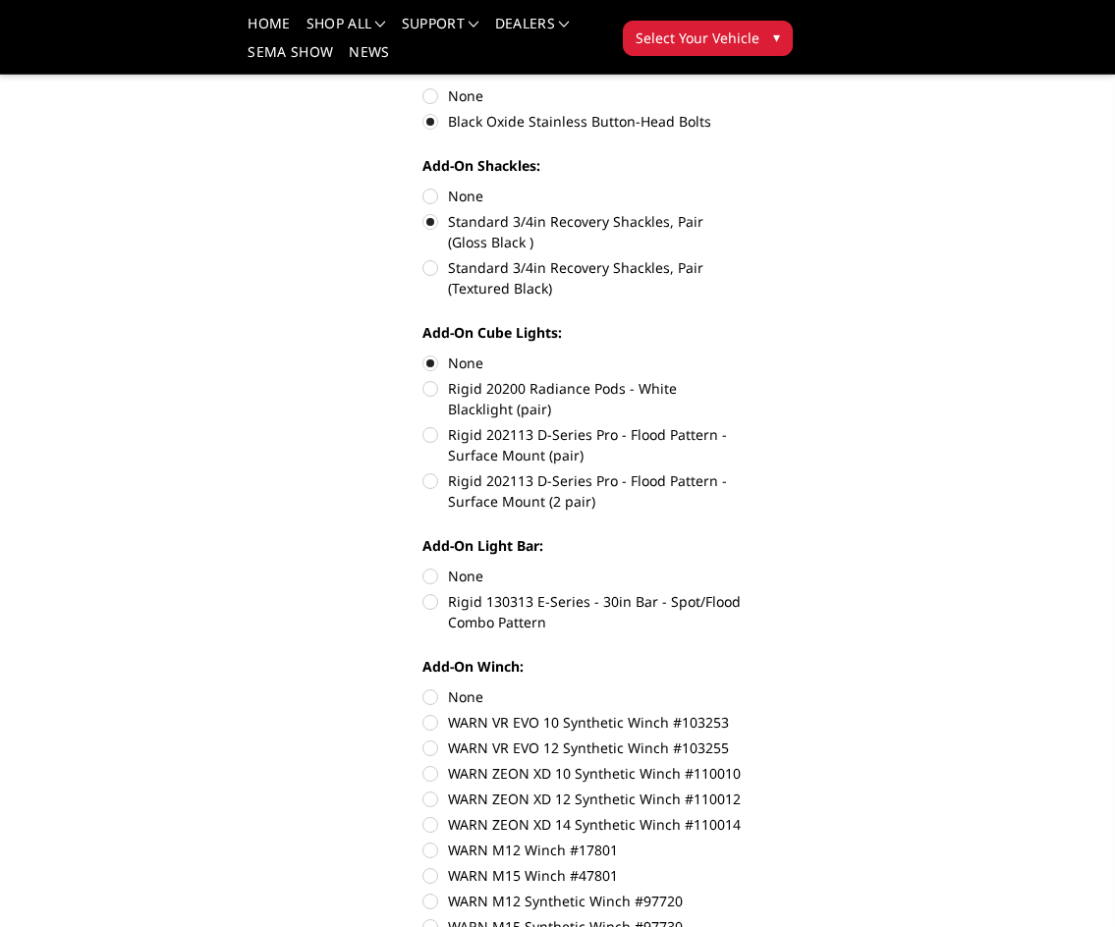
scroll to position [1081, 0]
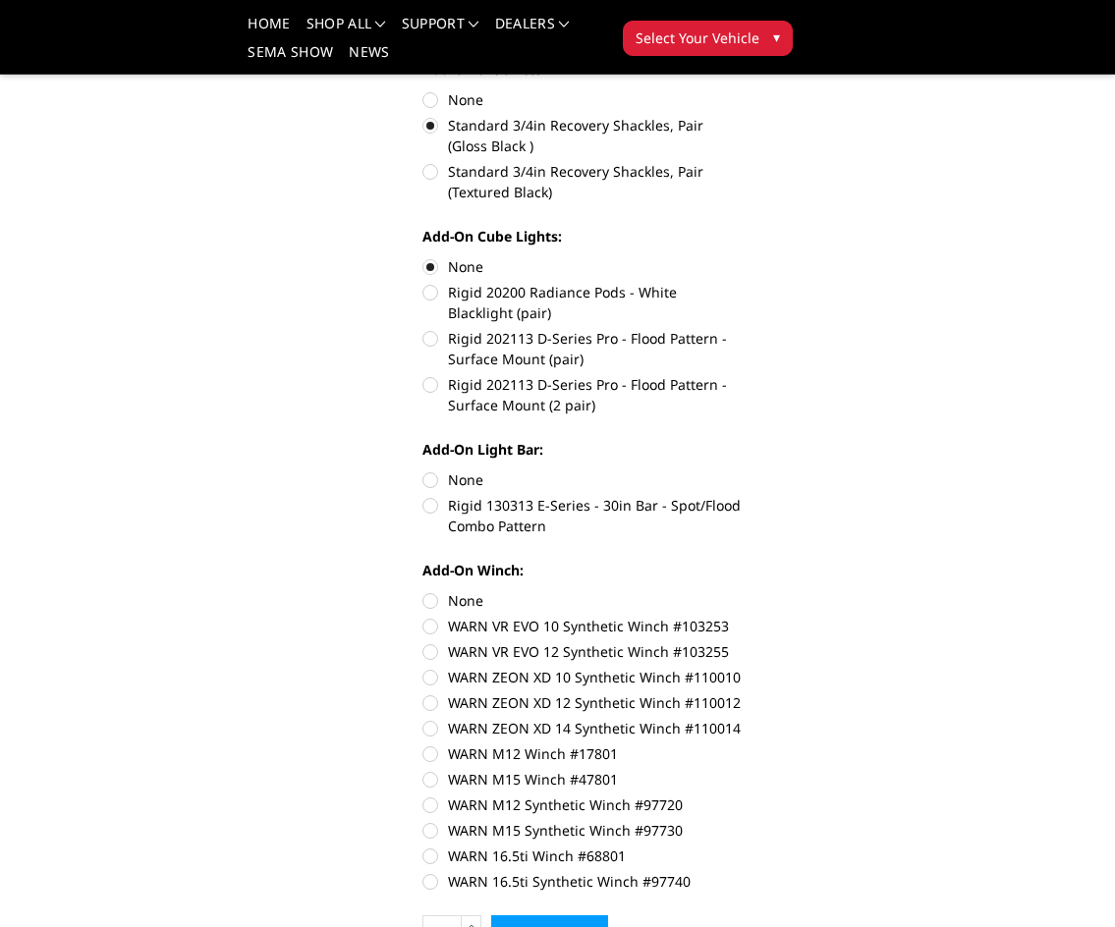
click at [432, 604] on label "None" at bounding box center [581, 600] width 319 height 21
click at [423, 591] on input "None" at bounding box center [422, 590] width 1 height 1
radio input "true"
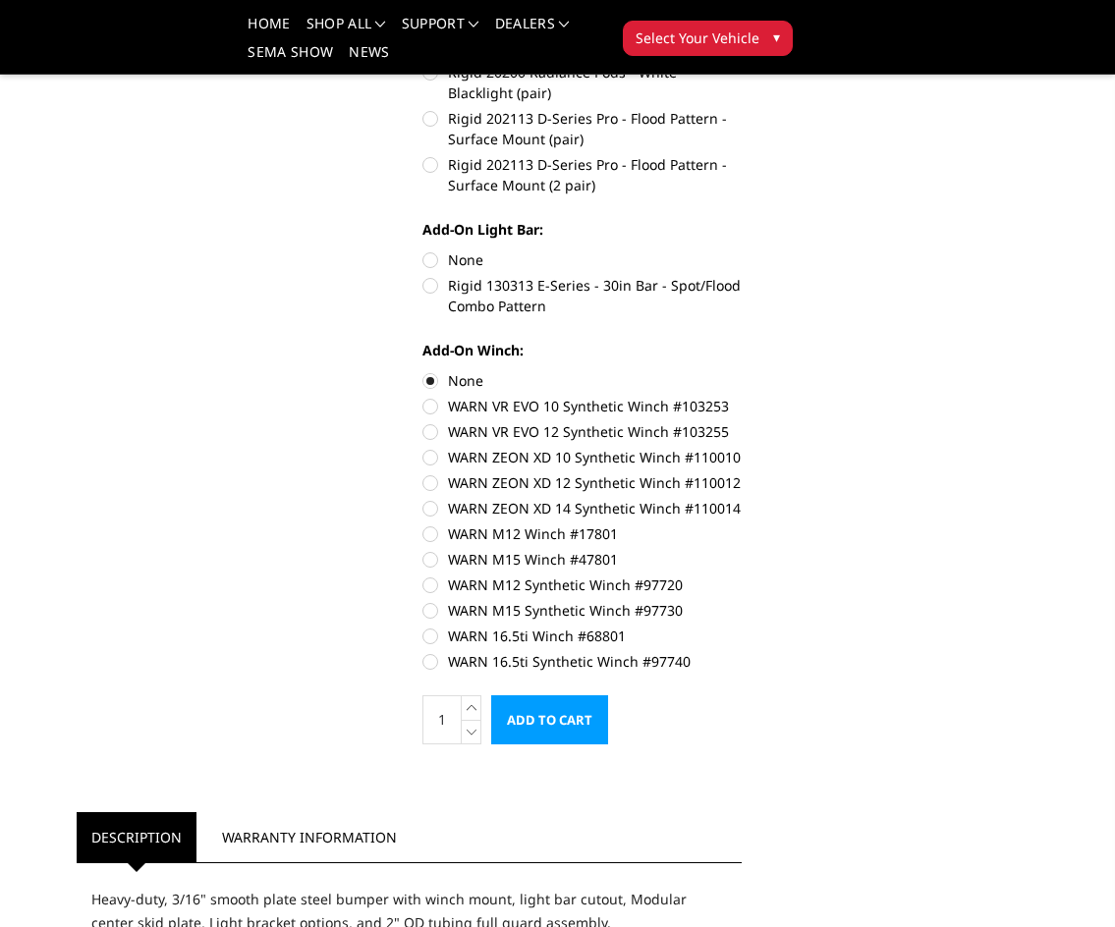
scroll to position [982, 0]
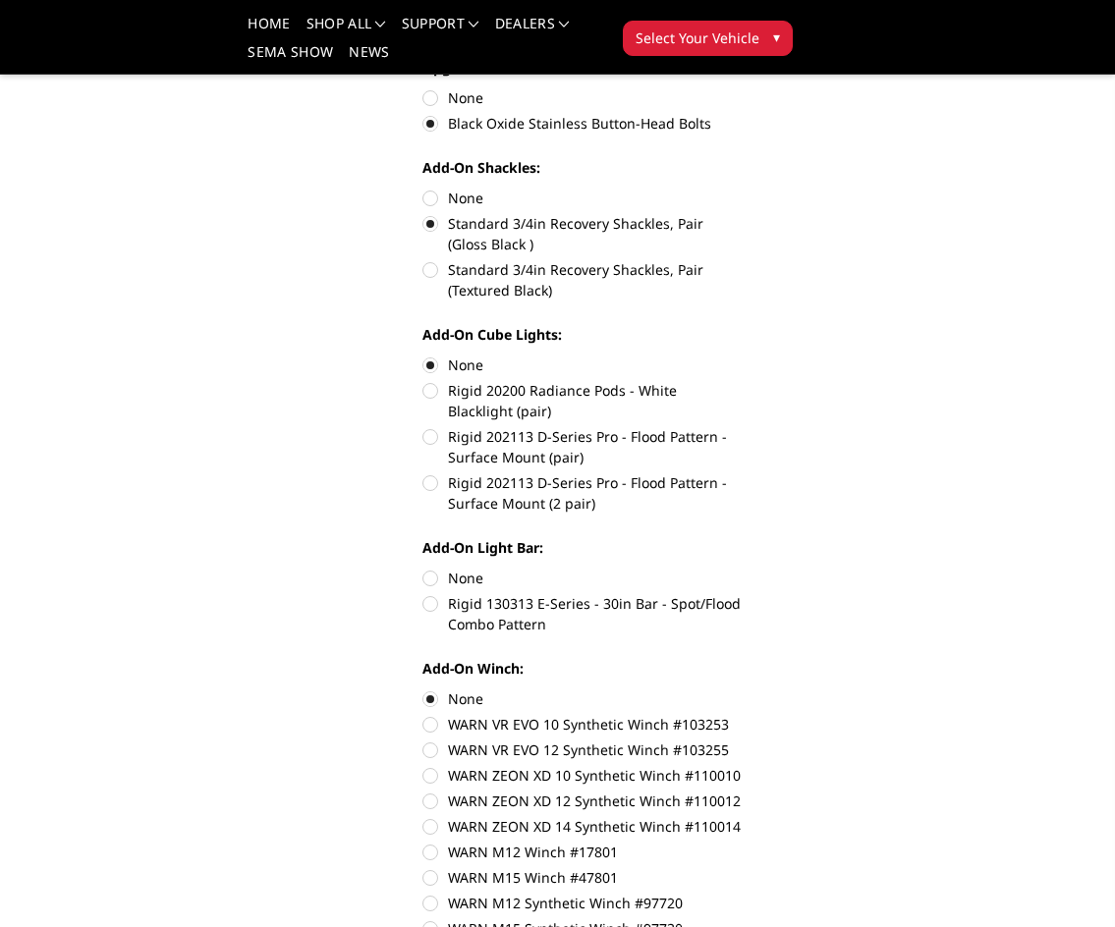
click at [416, 578] on section "2023-2025 Ford F250-350-A2 Series-Extreme Front Bumper (winch mount) Write a Re…" at bounding box center [582, 119] width 347 height 1928
click at [431, 578] on label "None" at bounding box center [581, 578] width 319 height 21
click at [423, 569] on input "None" at bounding box center [422, 568] width 1 height 1
radio input "true"
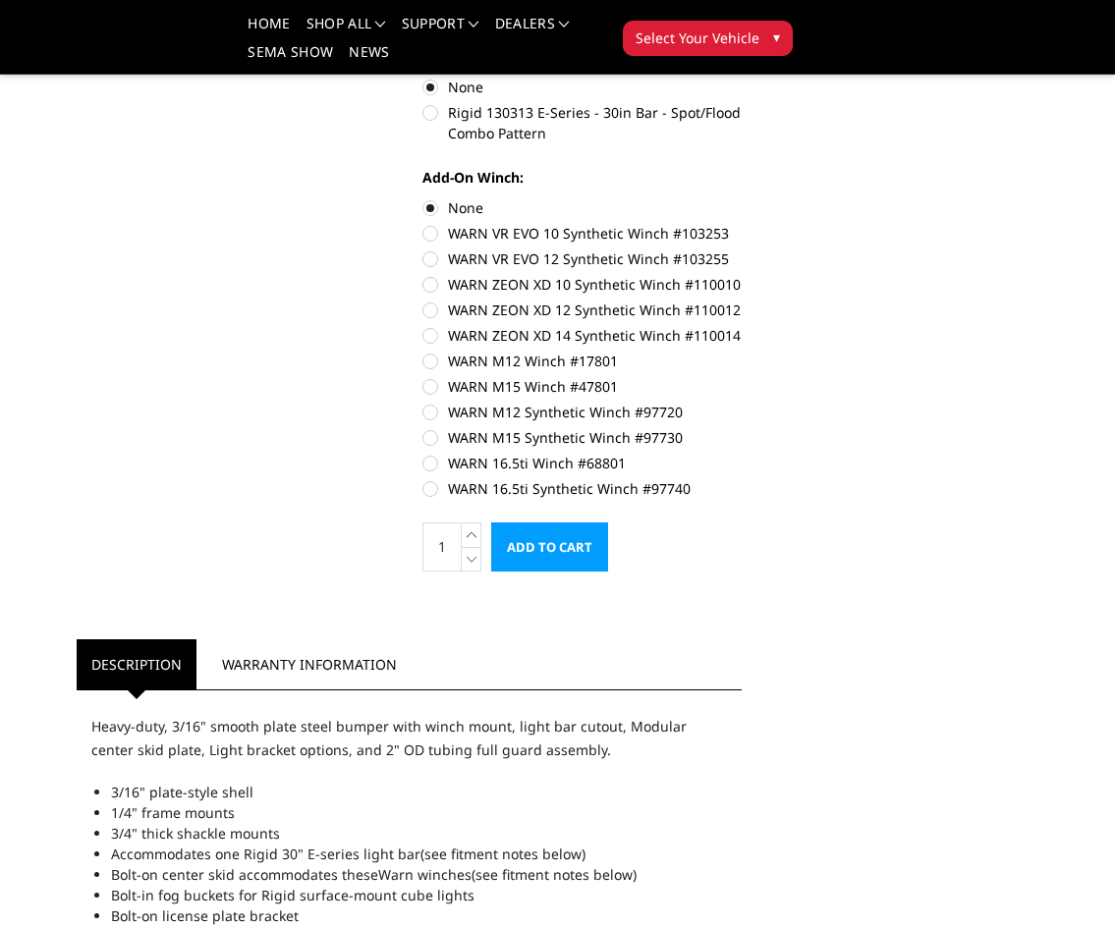
scroll to position [1768, 0]
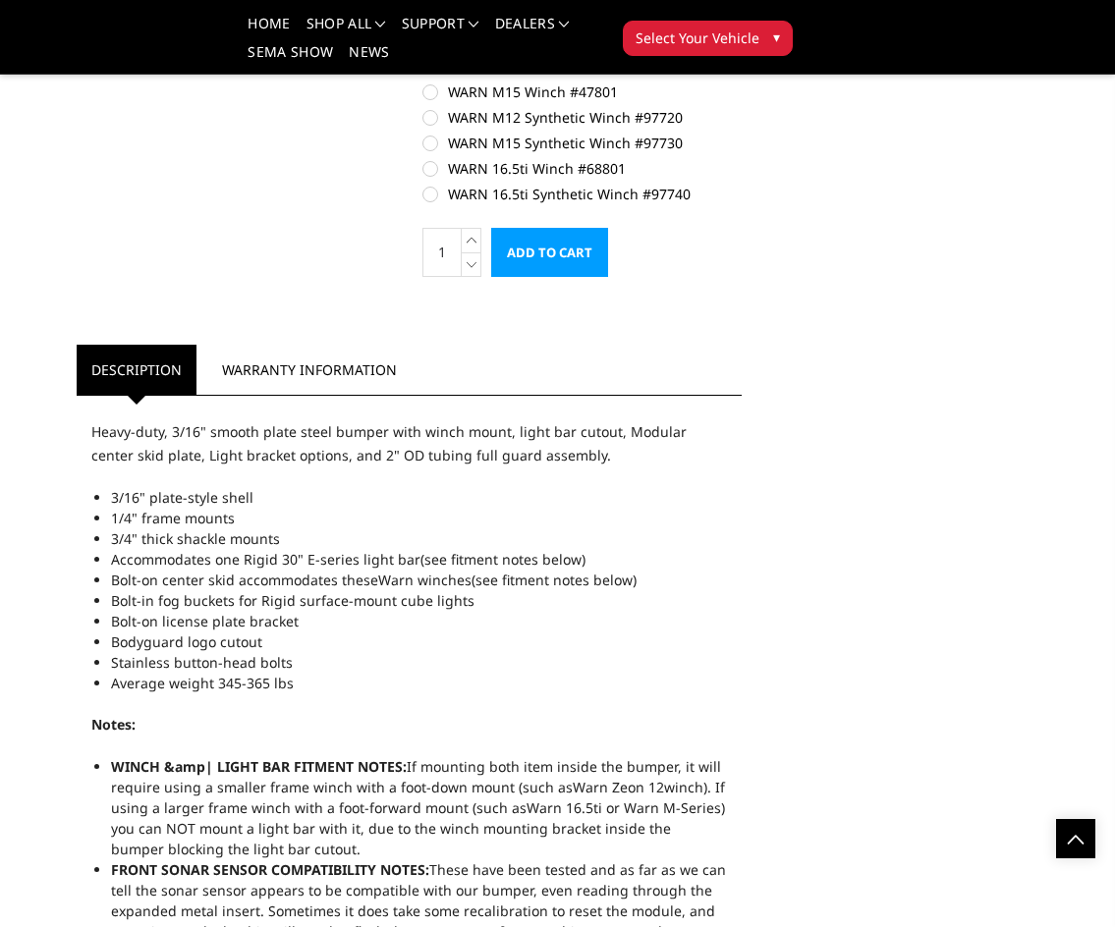
click at [518, 251] on input "Add to Cart" at bounding box center [549, 252] width 117 height 49
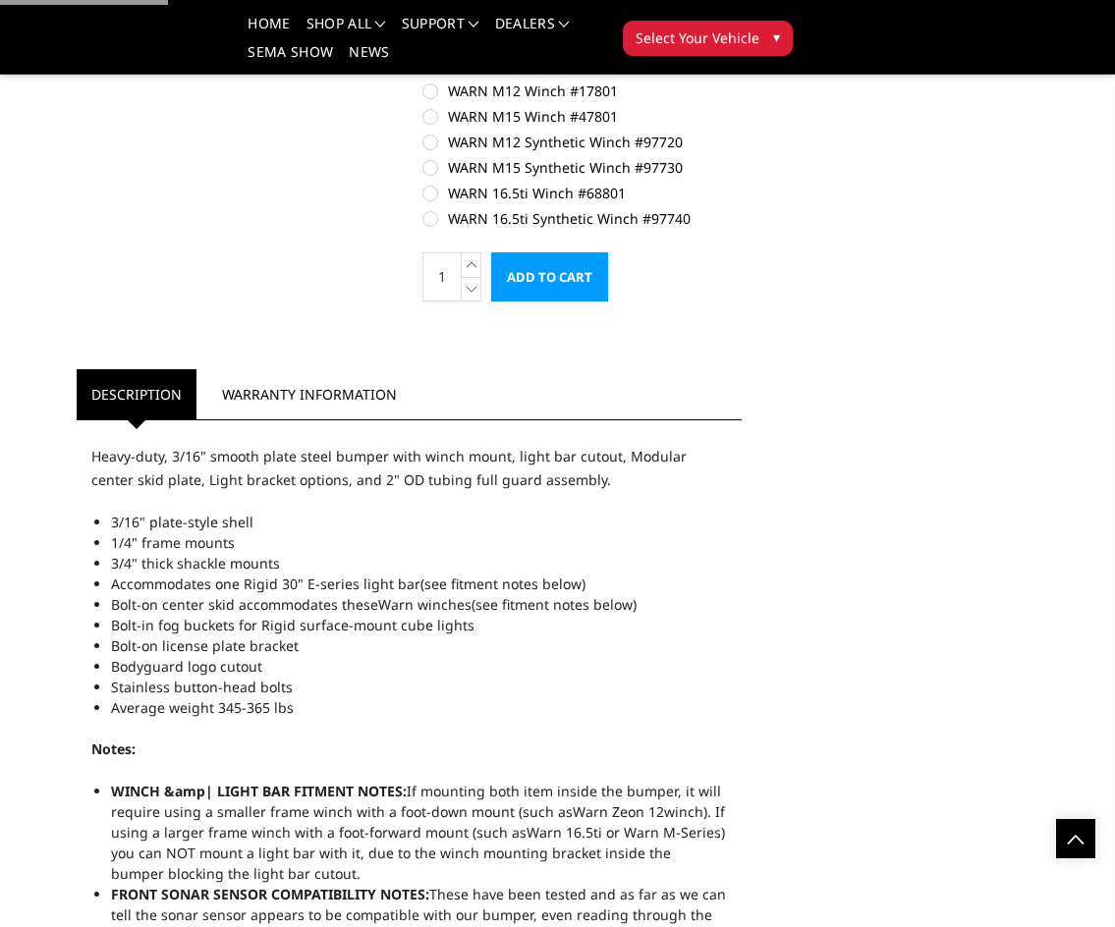
scroll to position [1277, 0]
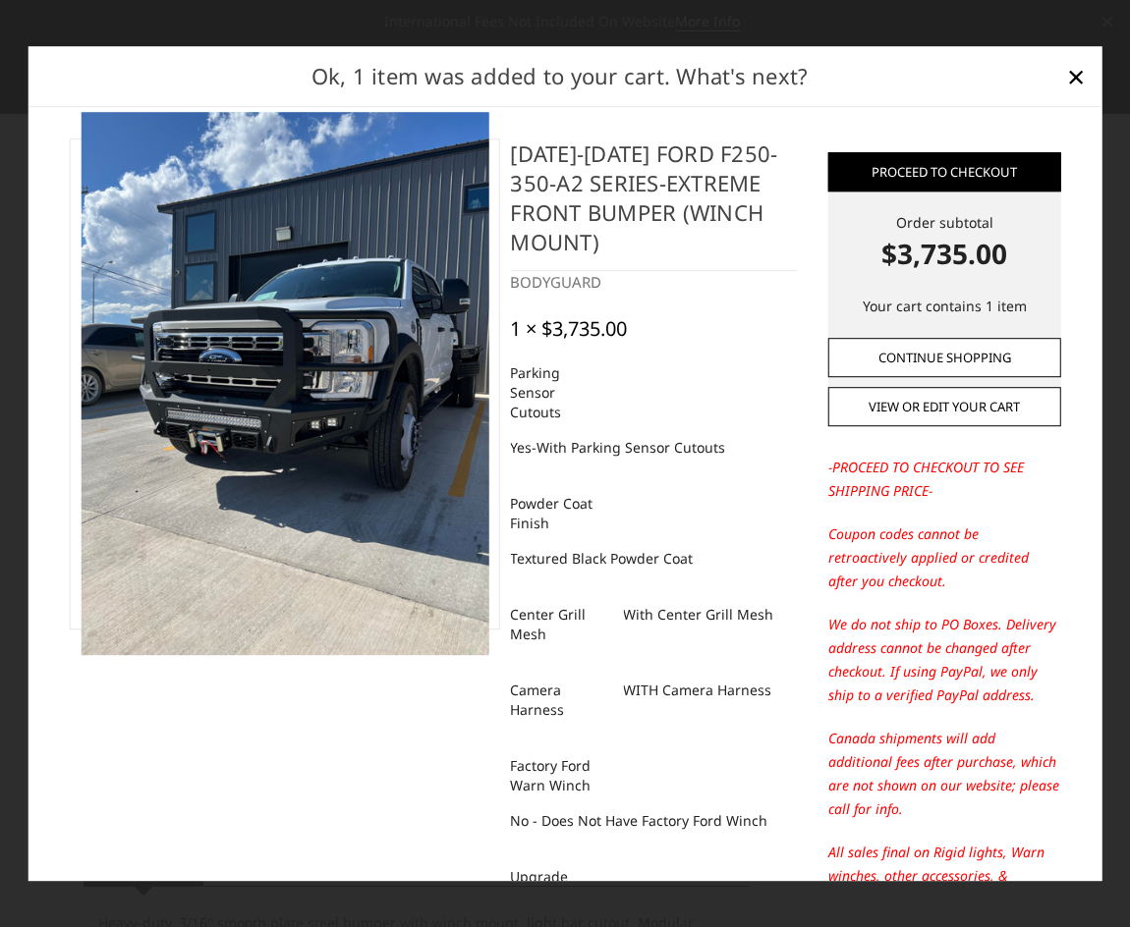
click at [941, 353] on link "Continue Shopping" at bounding box center [944, 357] width 232 height 39
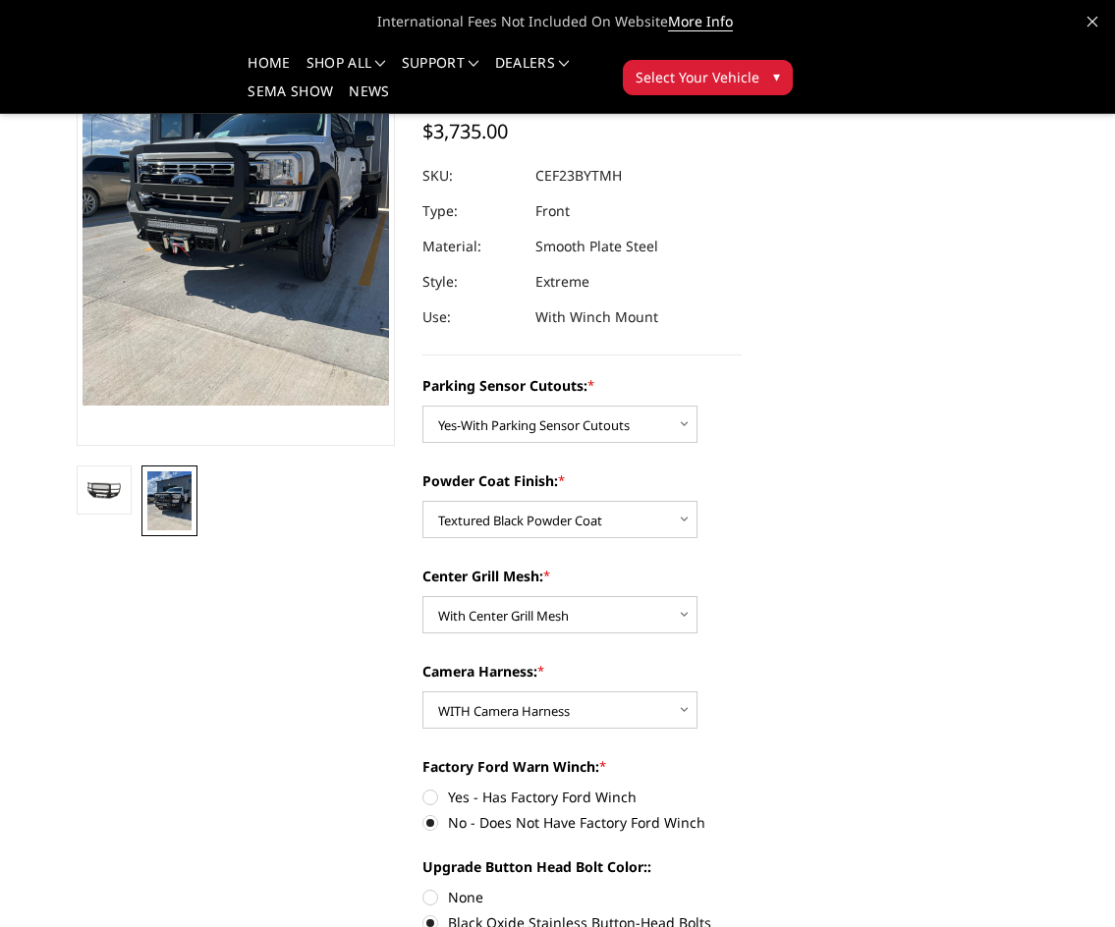
scroll to position [0, 0]
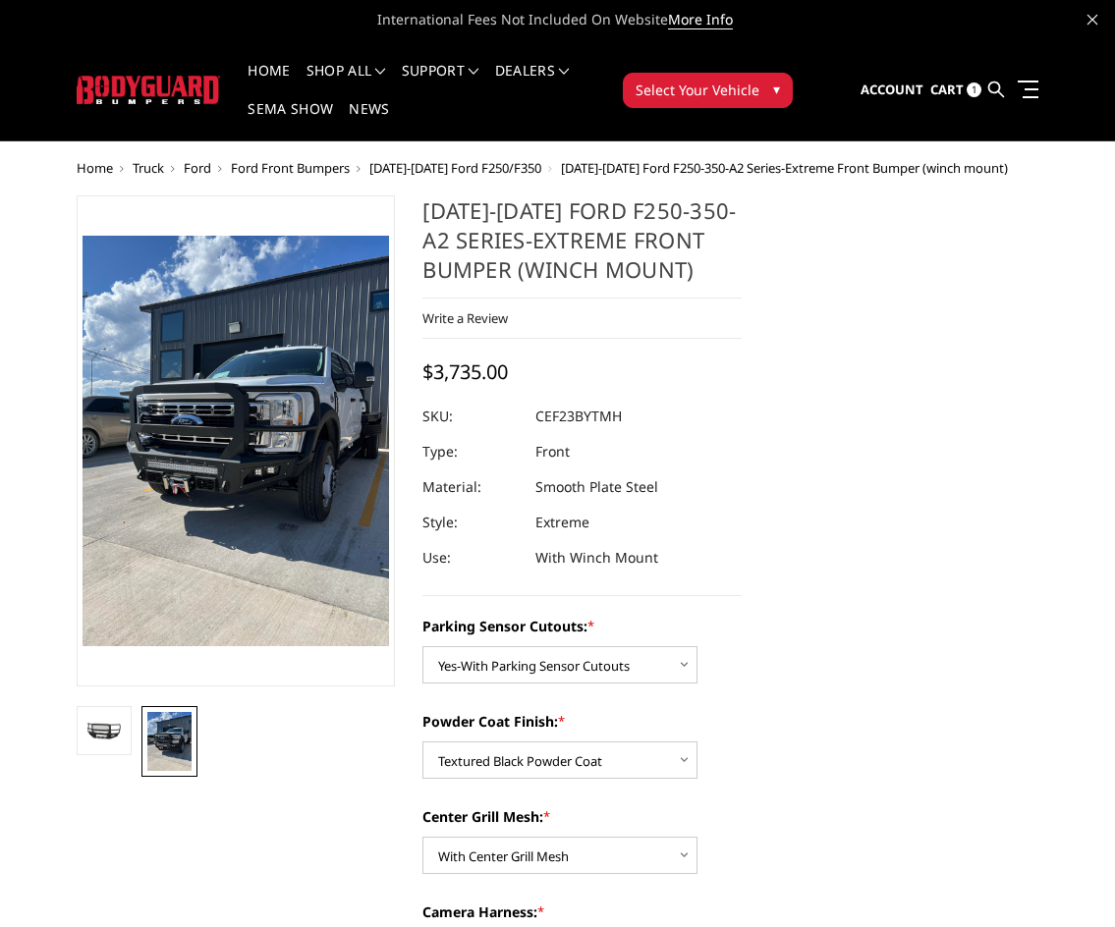
click at [953, 96] on span "Cart" at bounding box center [946, 90] width 33 height 18
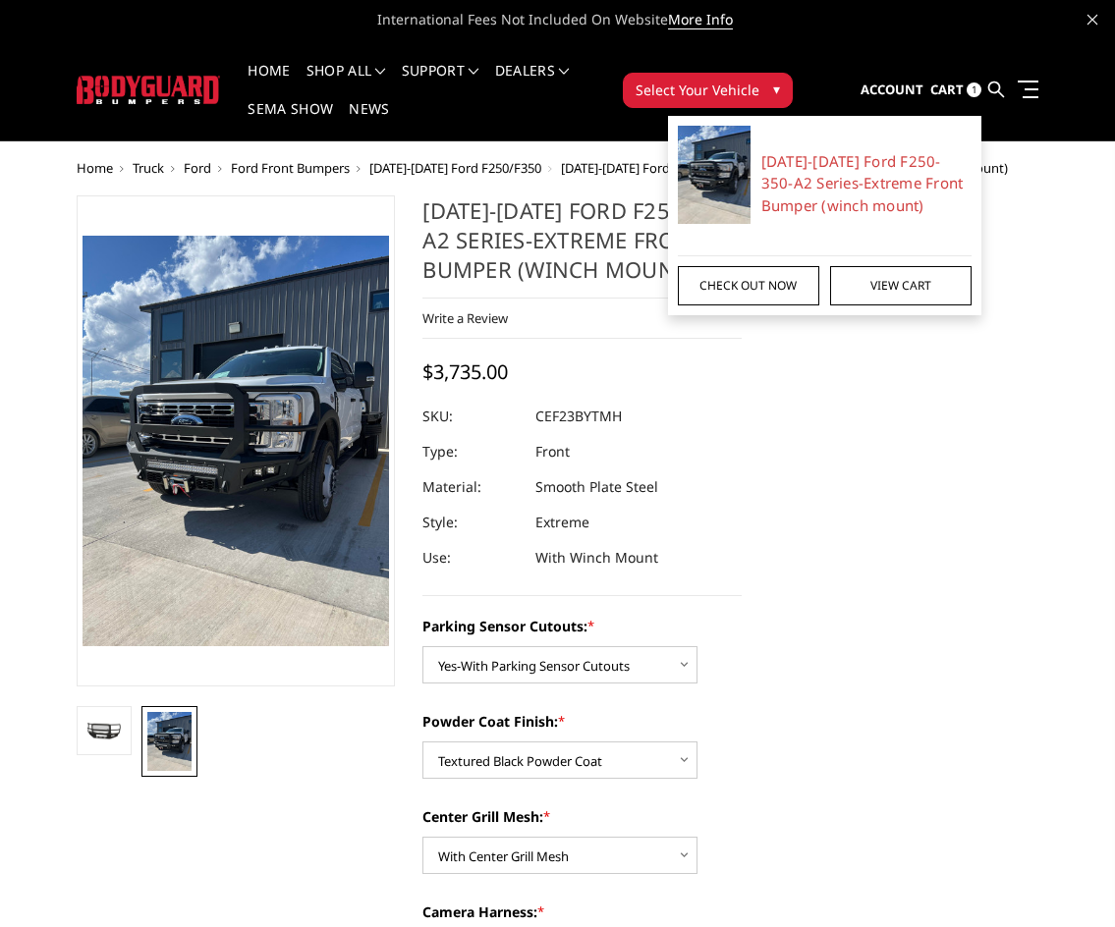
click at [718, 286] on link "Check out now" at bounding box center [748, 285] width 141 height 39
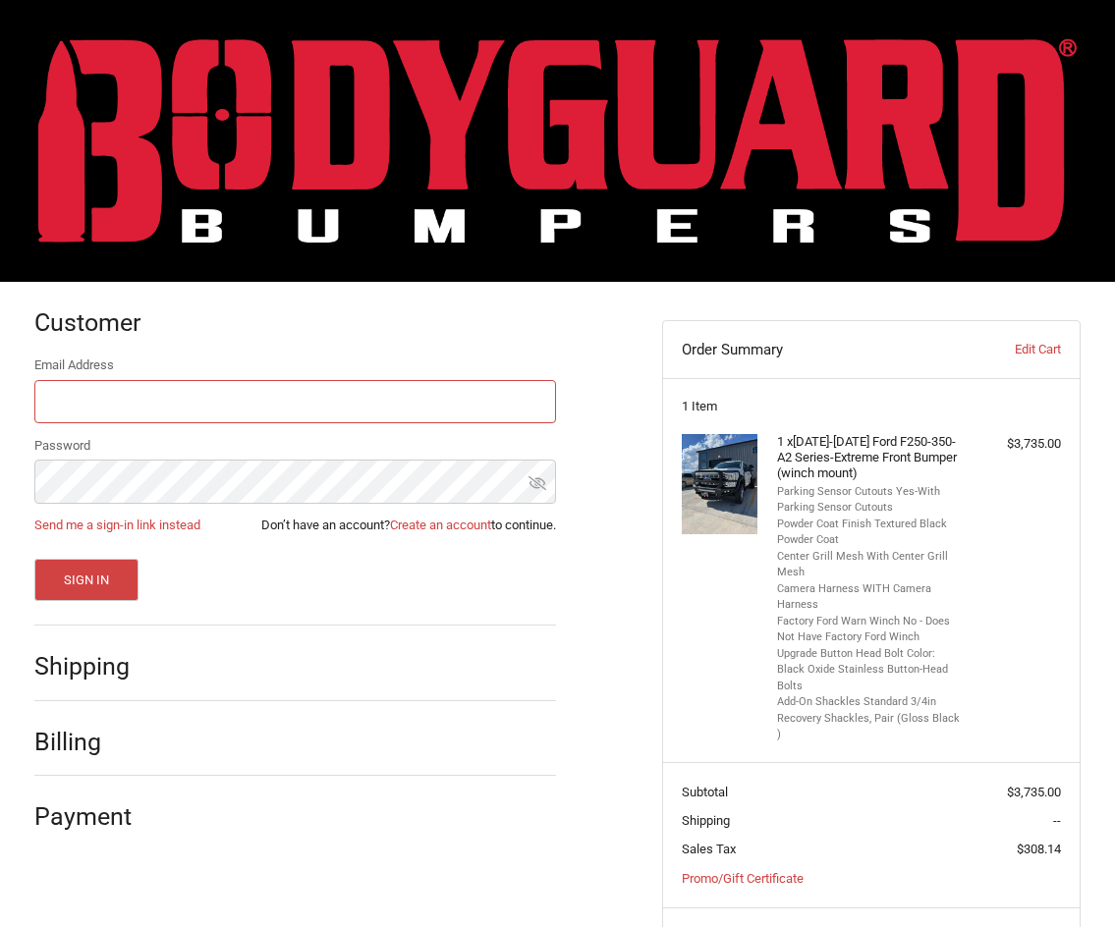
scroll to position [62, 0]
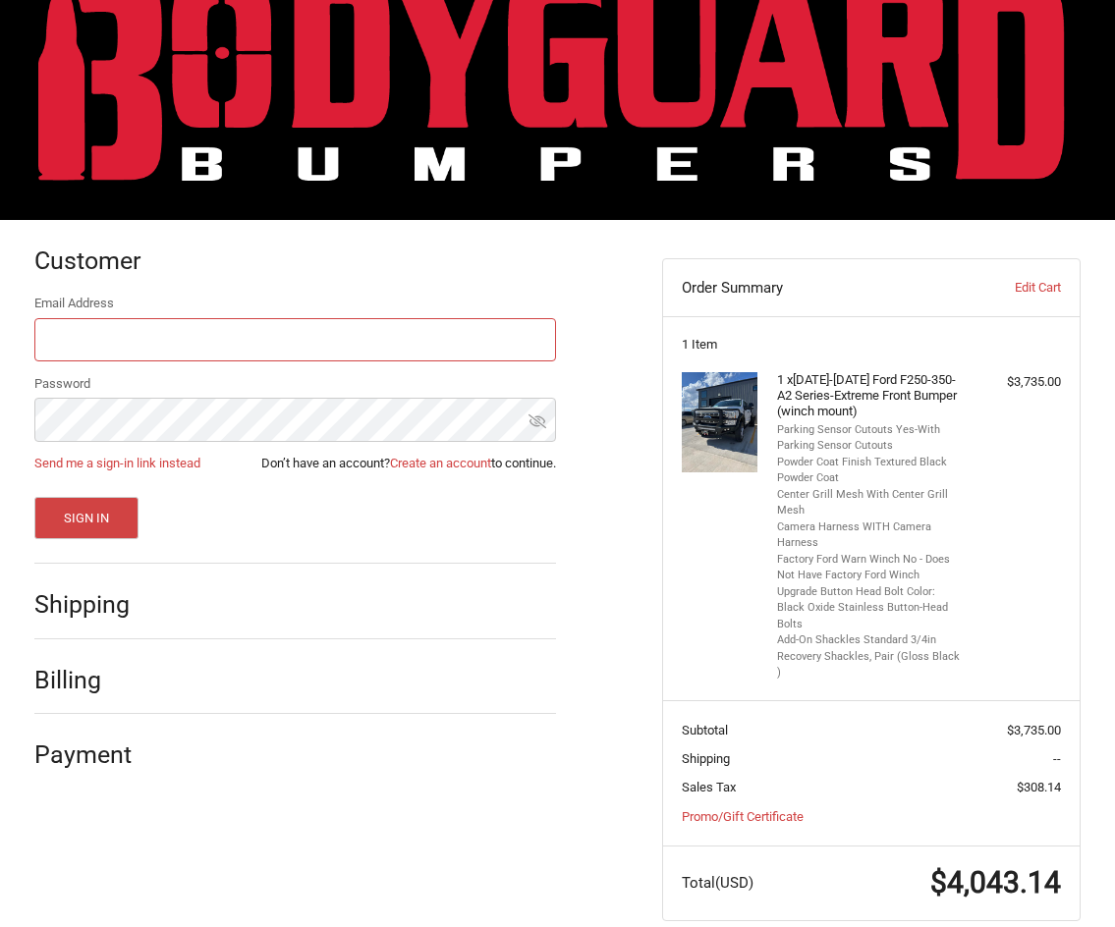
click at [295, 350] on input "Email Address" at bounding box center [295, 340] width 522 height 44
type input "[EMAIL_ADDRESS][DOMAIN_NAME]"
click at [533, 427] on icon at bounding box center [537, 422] width 18 height 18
click at [435, 467] on link "Create an account" at bounding box center [440, 463] width 101 height 15
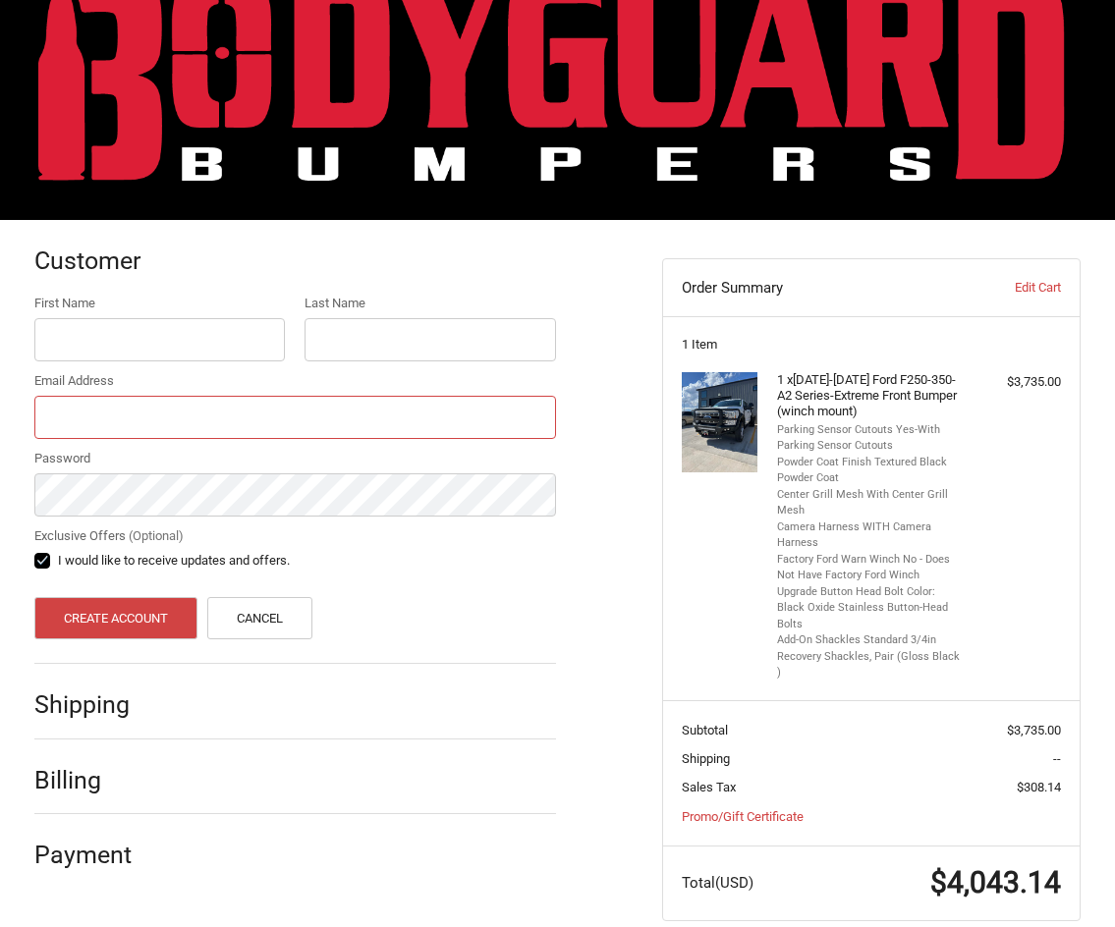
type input "[EMAIL_ADDRESS][DOMAIN_NAME]"
click at [148, 333] on input "First Name" at bounding box center [159, 340] width 251 height 44
click at [162, 345] on input "First Name" at bounding box center [159, 340] width 251 height 44
type input "[PERSON_NAME]"
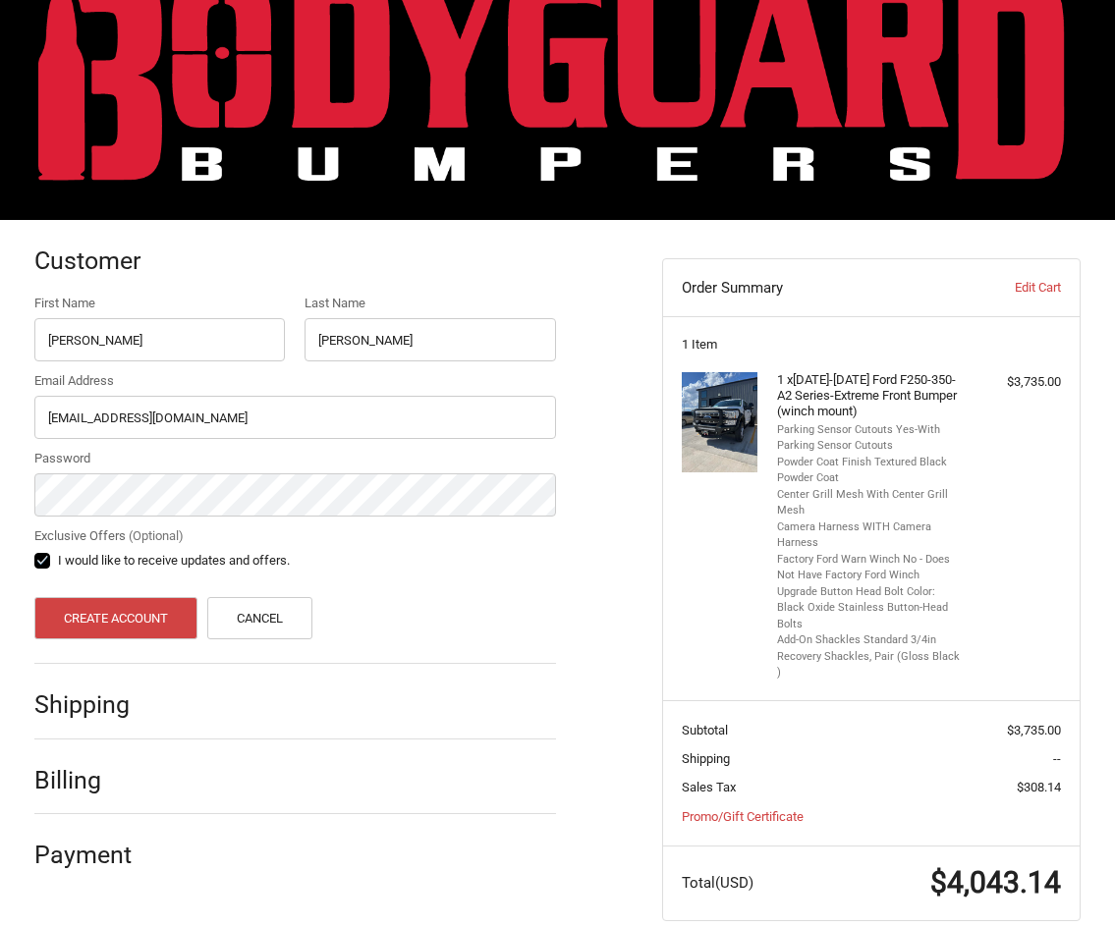
click at [368, 264] on div at bounding box center [362, 265] width 388 height 25
click at [49, 563] on label "I would like to receive updates and offers." at bounding box center [295, 561] width 522 height 16
click at [35, 552] on input "I would like to receive updates and offers." at bounding box center [34, 551] width 1 height 1
checkbox input "false"
click at [109, 613] on button "Create Account" at bounding box center [116, 618] width 164 height 42
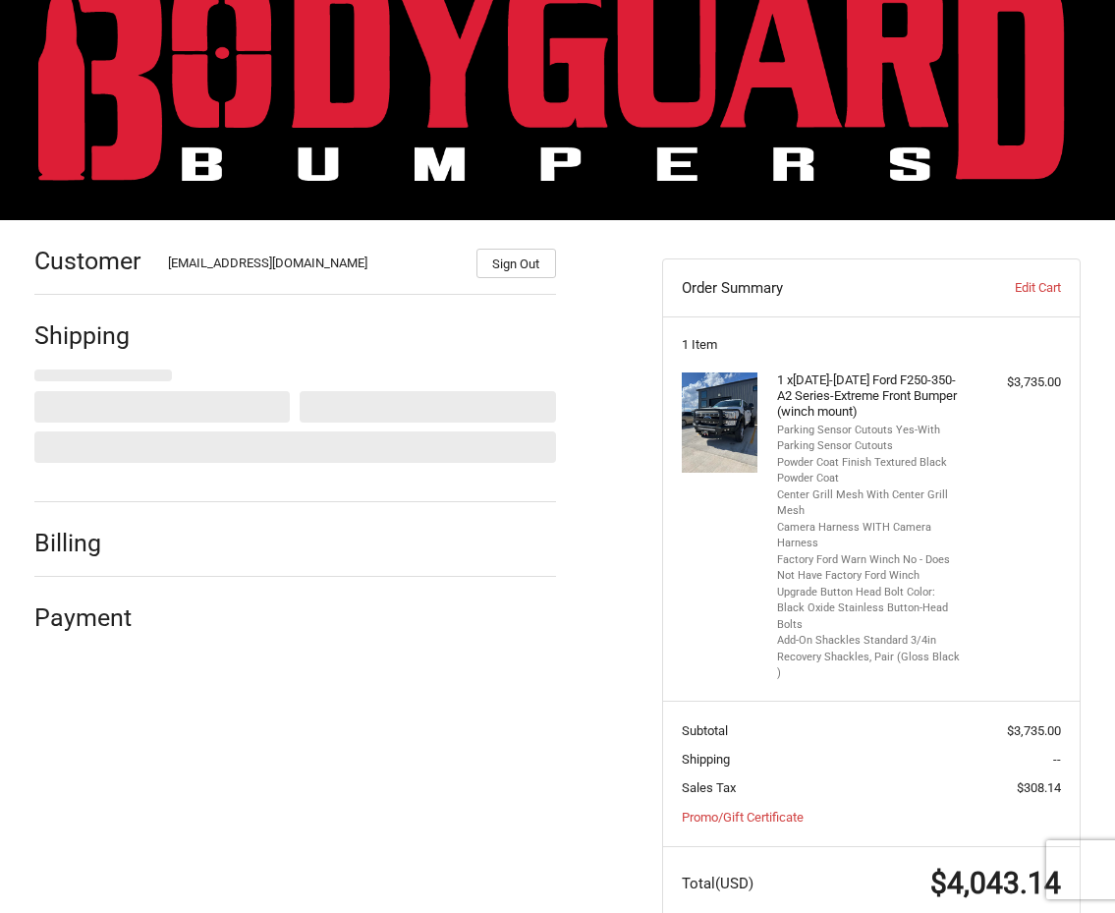
select select "US"
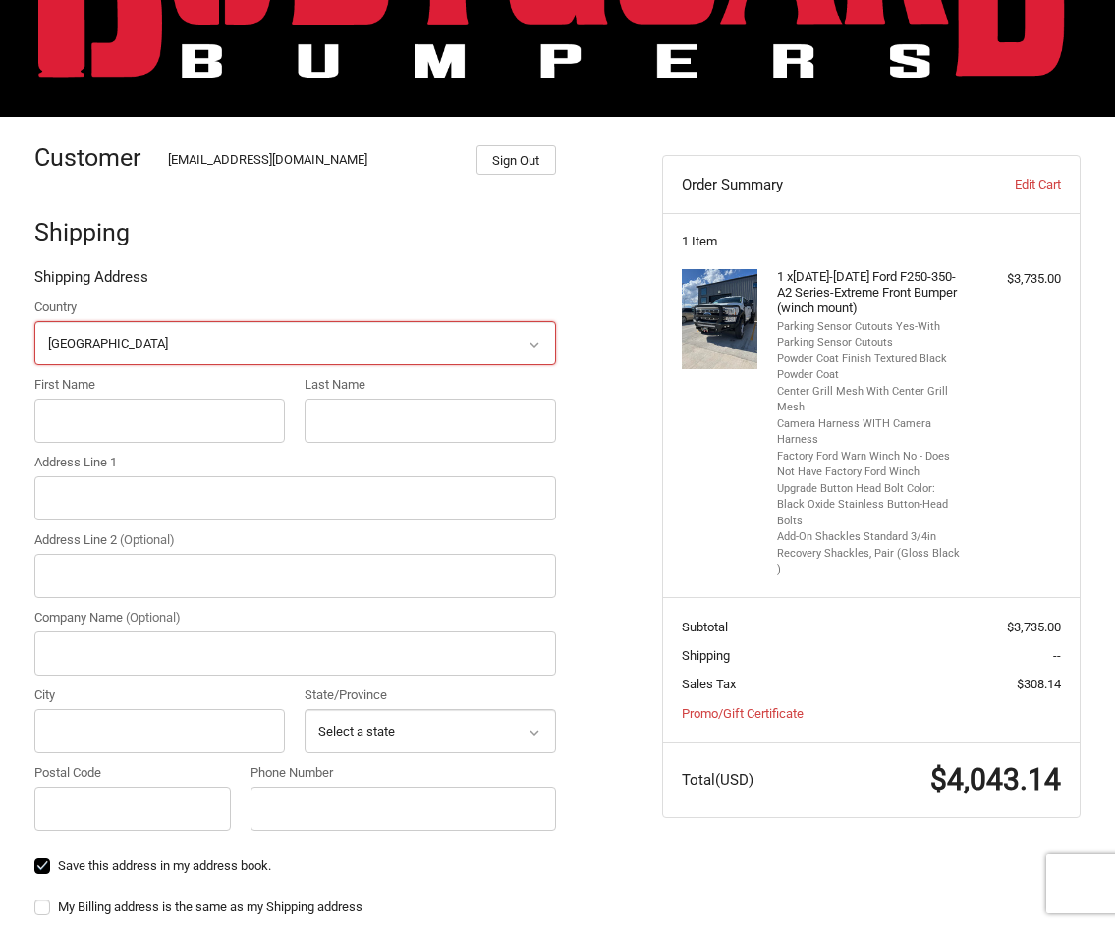
scroll to position [171, 0]
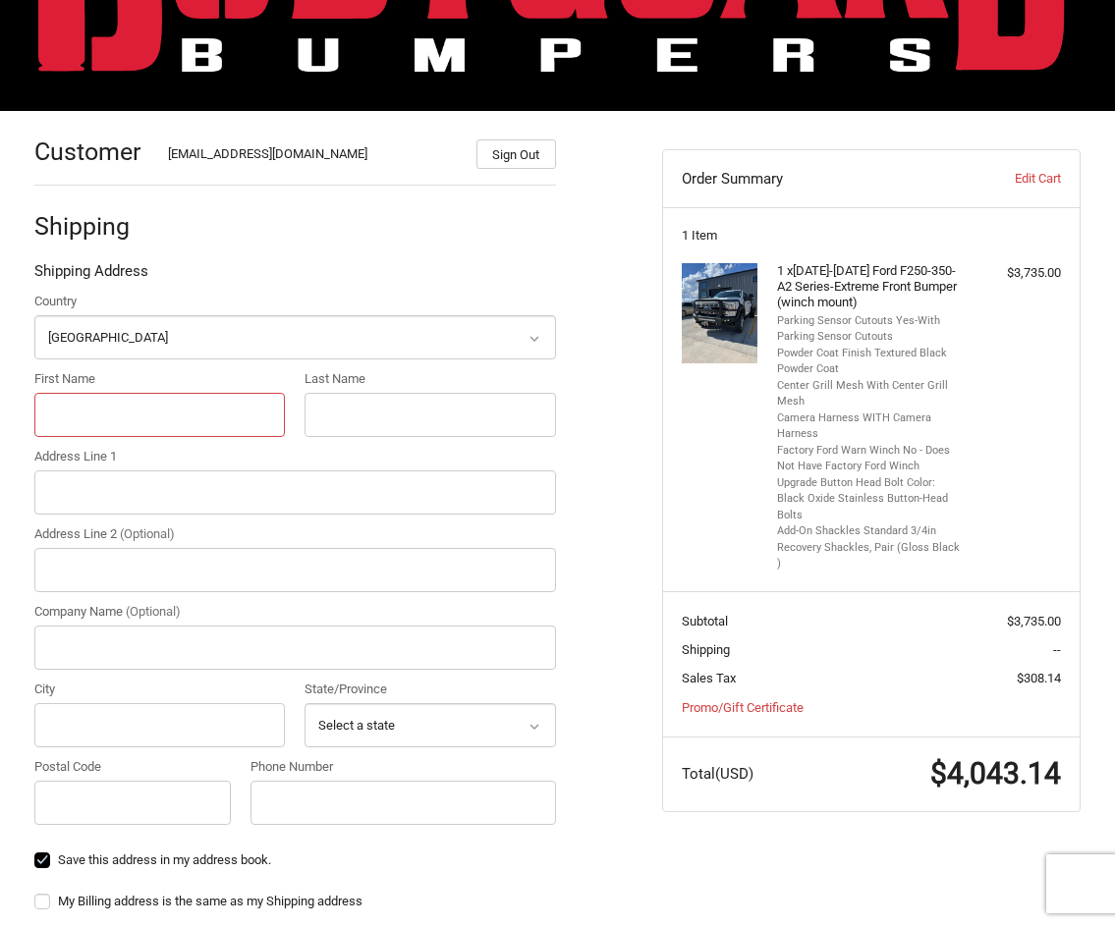
click at [137, 402] on input "First Name" at bounding box center [159, 415] width 251 height 44
type input "[PERSON_NAME]"
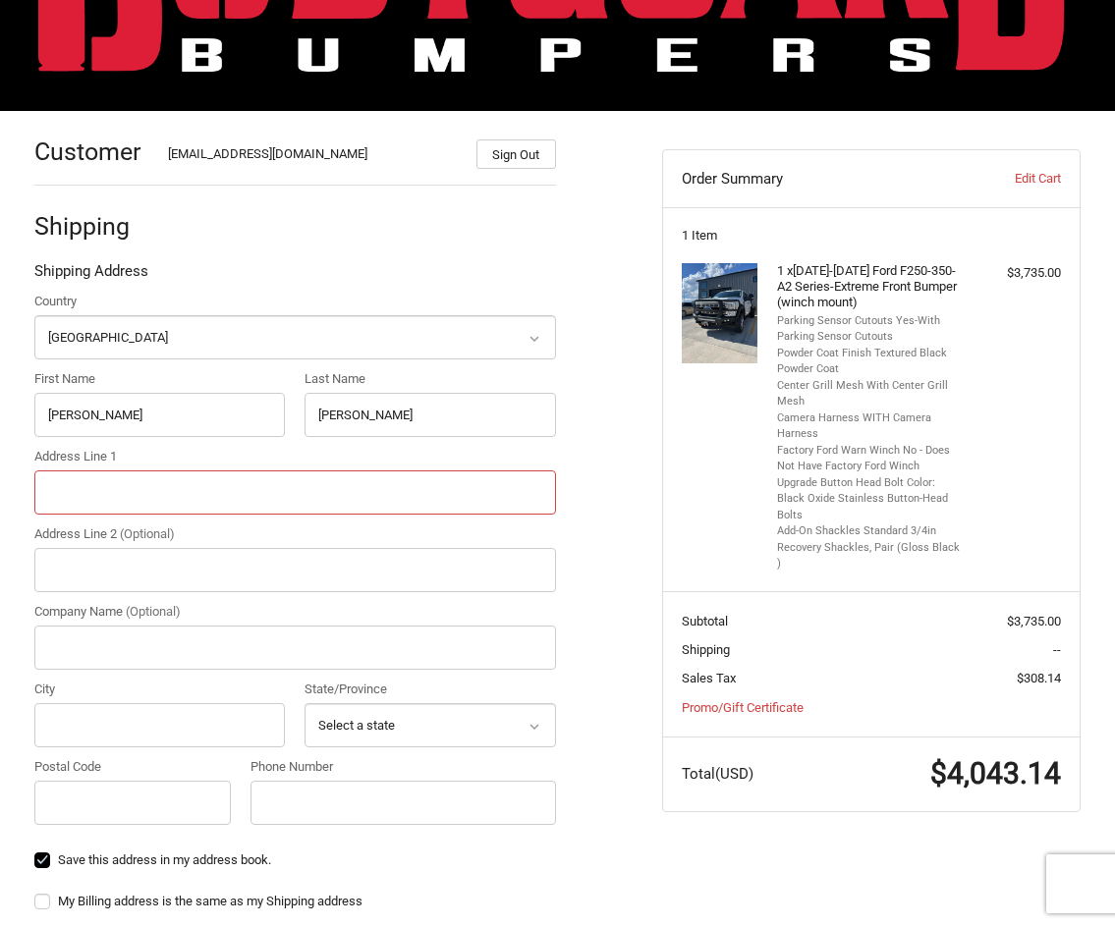
type input "[STREET_ADDRESS][PERSON_NAME]"
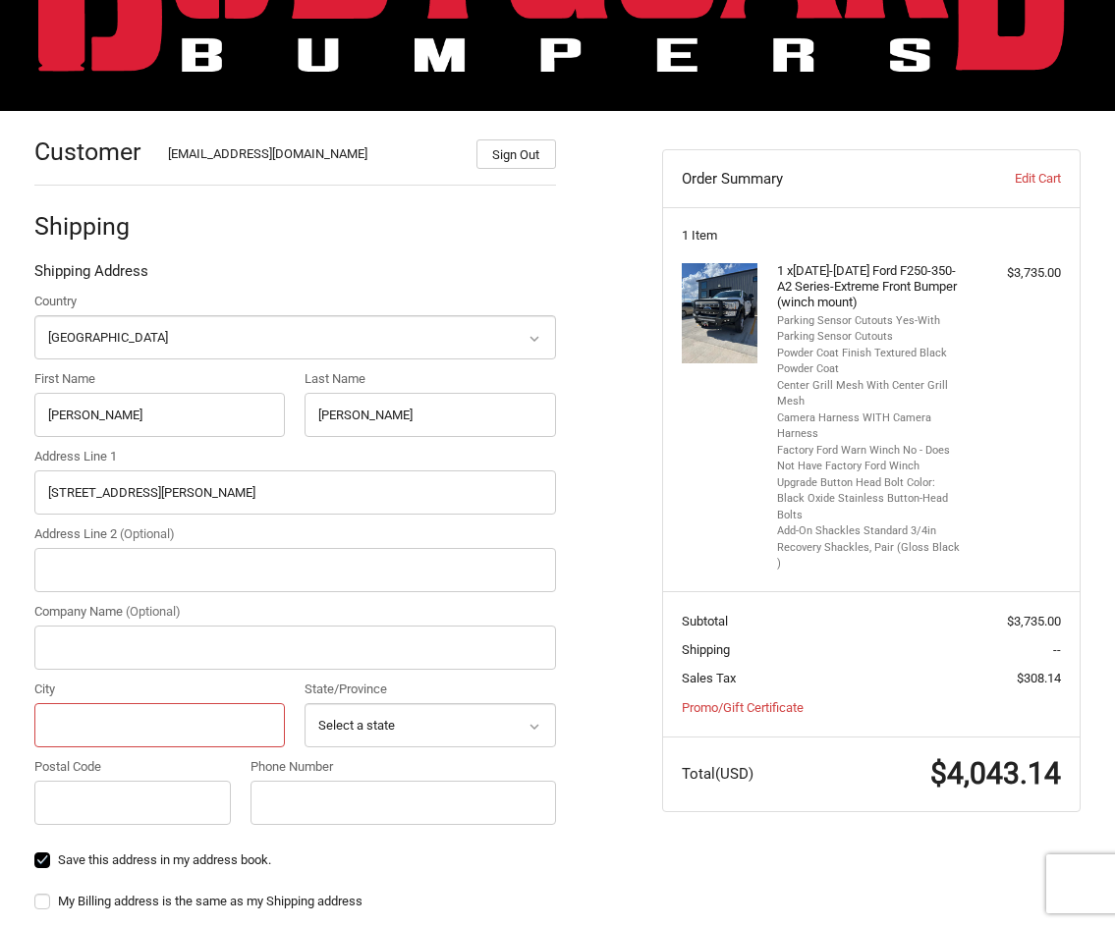
type input "[GEOGRAPHIC_DATA]"
select select "VA"
type input "22407"
type input "2489787575"
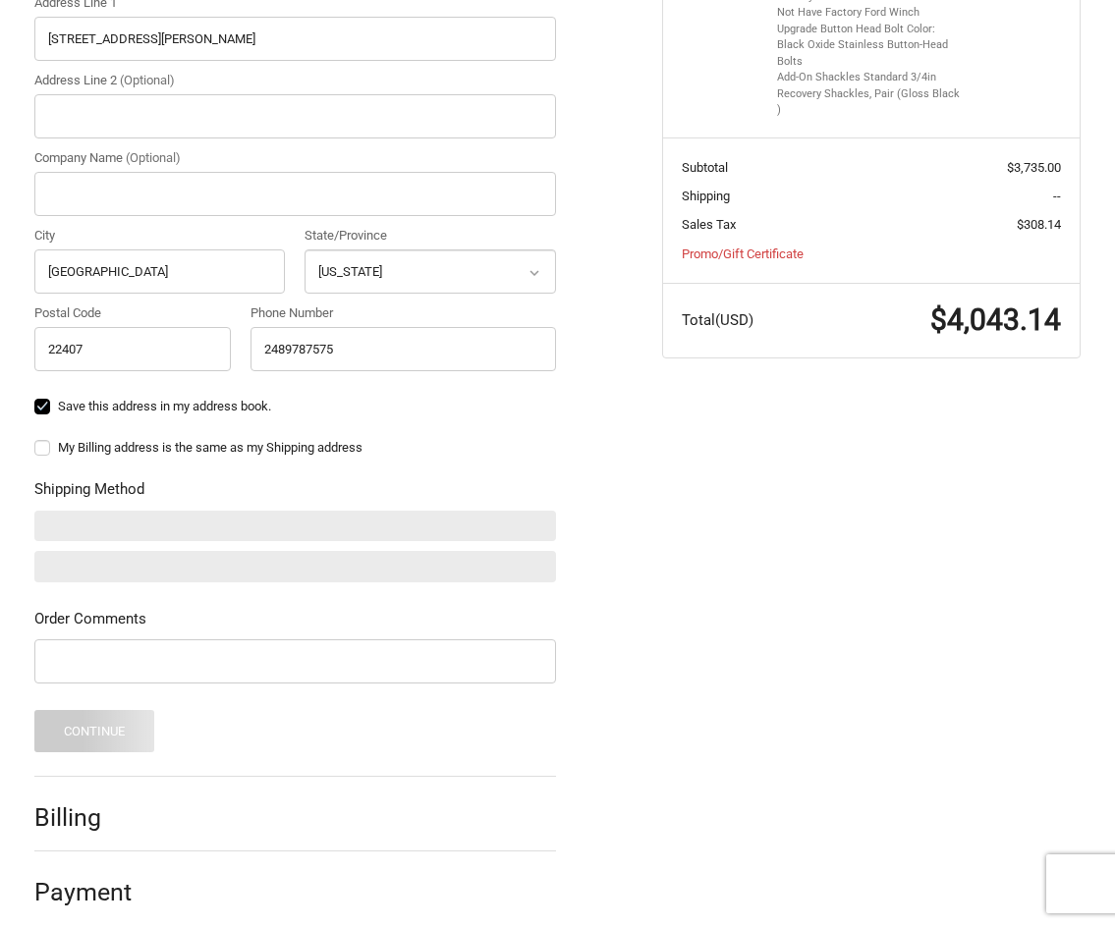
scroll to position [642, 0]
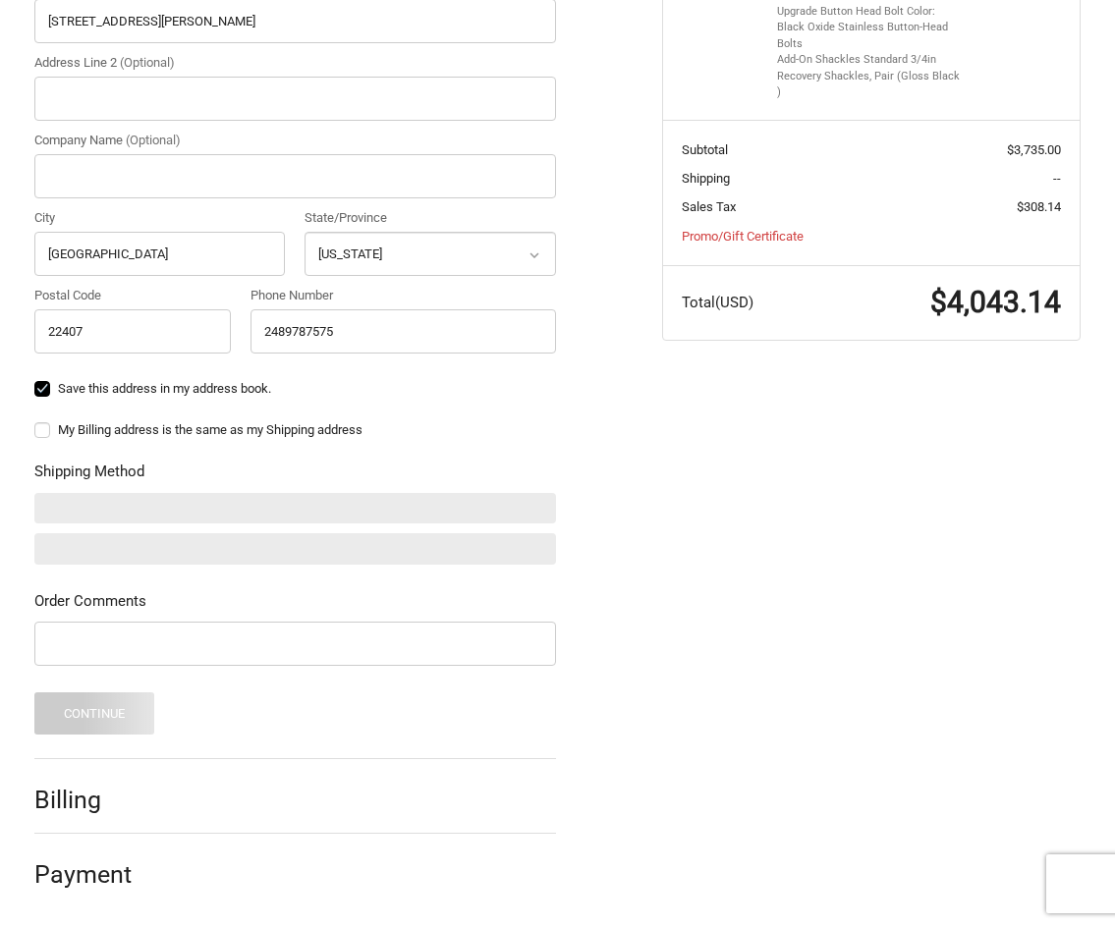
click at [40, 434] on label "My Billing address is the same as my Shipping address" at bounding box center [295, 430] width 522 height 16
click at [35, 421] on input "My Billing address is the same as my Shipping address" at bounding box center [34, 420] width 1 height 1
checkbox input "true"
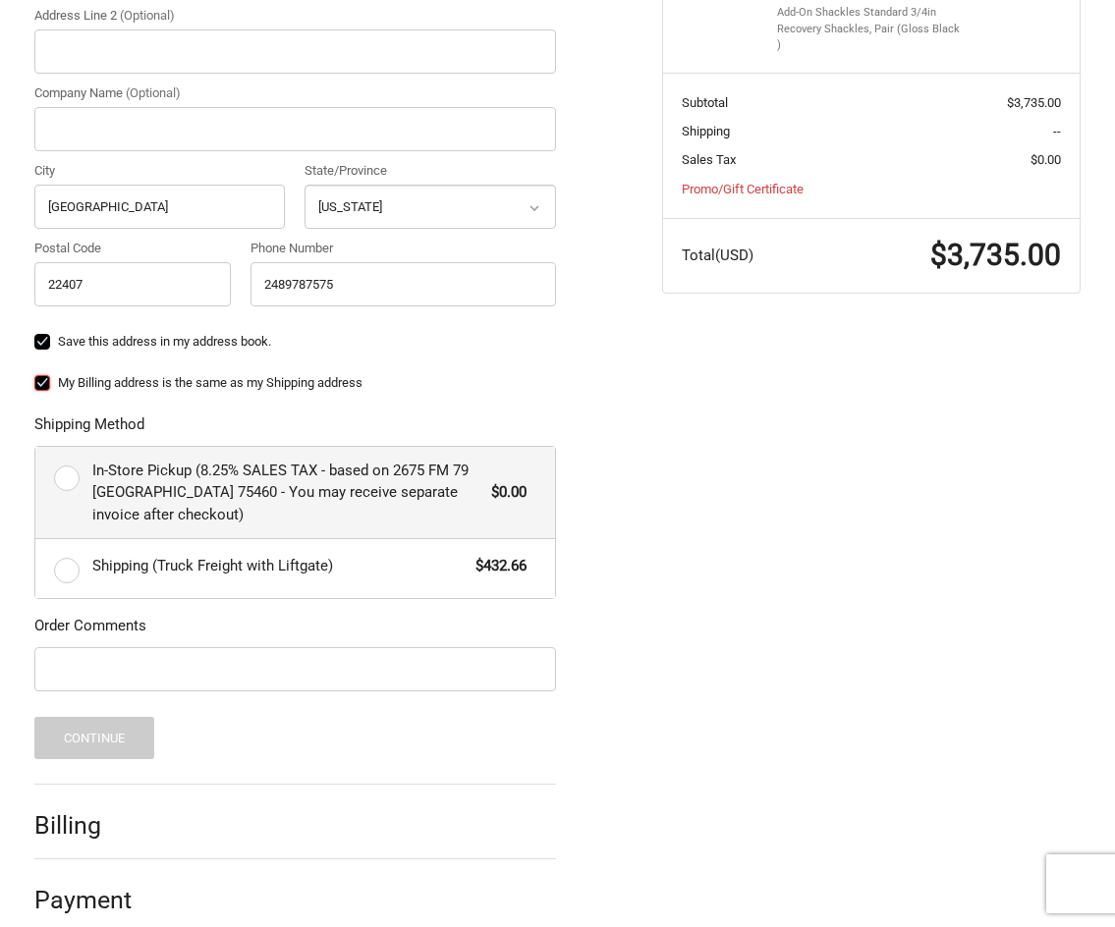
scroll to position [715, 0]
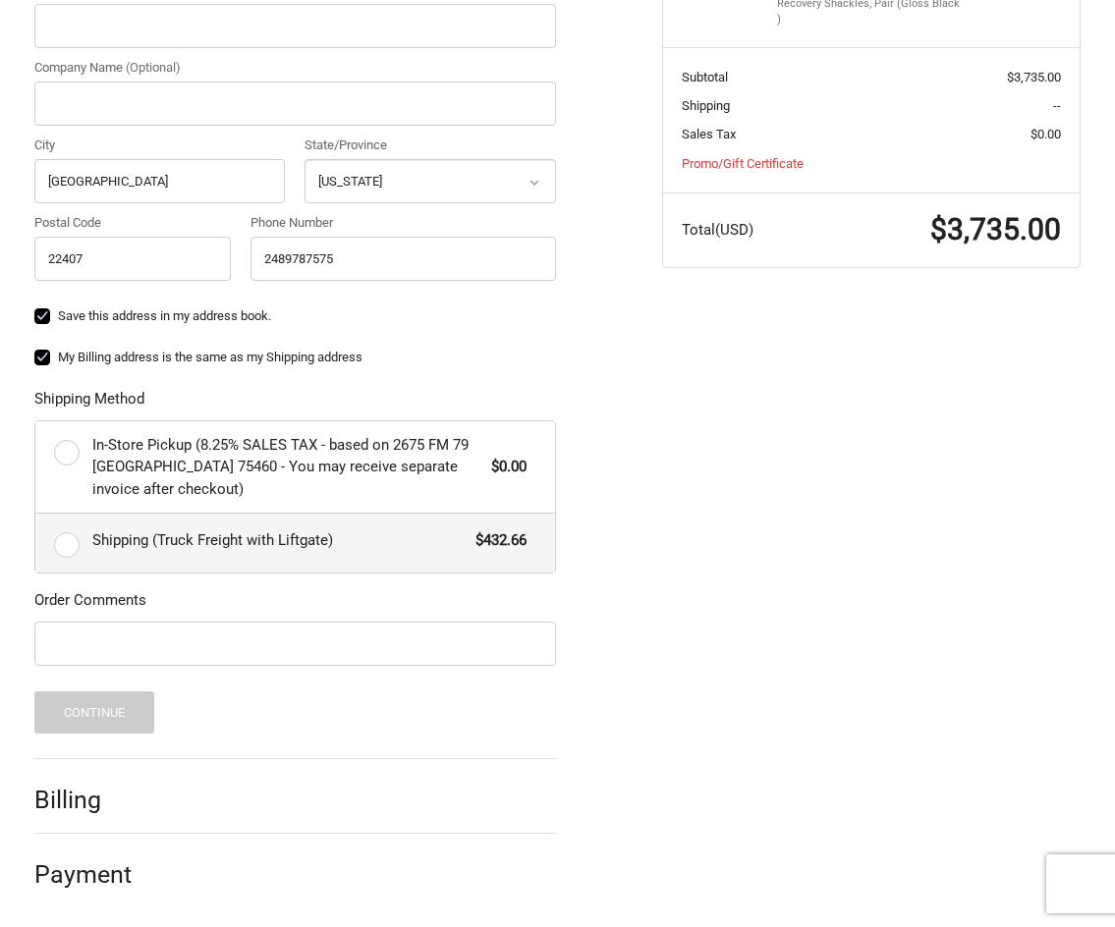
click at [71, 536] on label "Shipping (Truck Freight with Liftgate) $432.66" at bounding box center [295, 543] width 520 height 59
click at [36, 515] on input "Shipping (Truck Freight with Liftgate) $432.66" at bounding box center [35, 514] width 1 height 1
radio input "true"
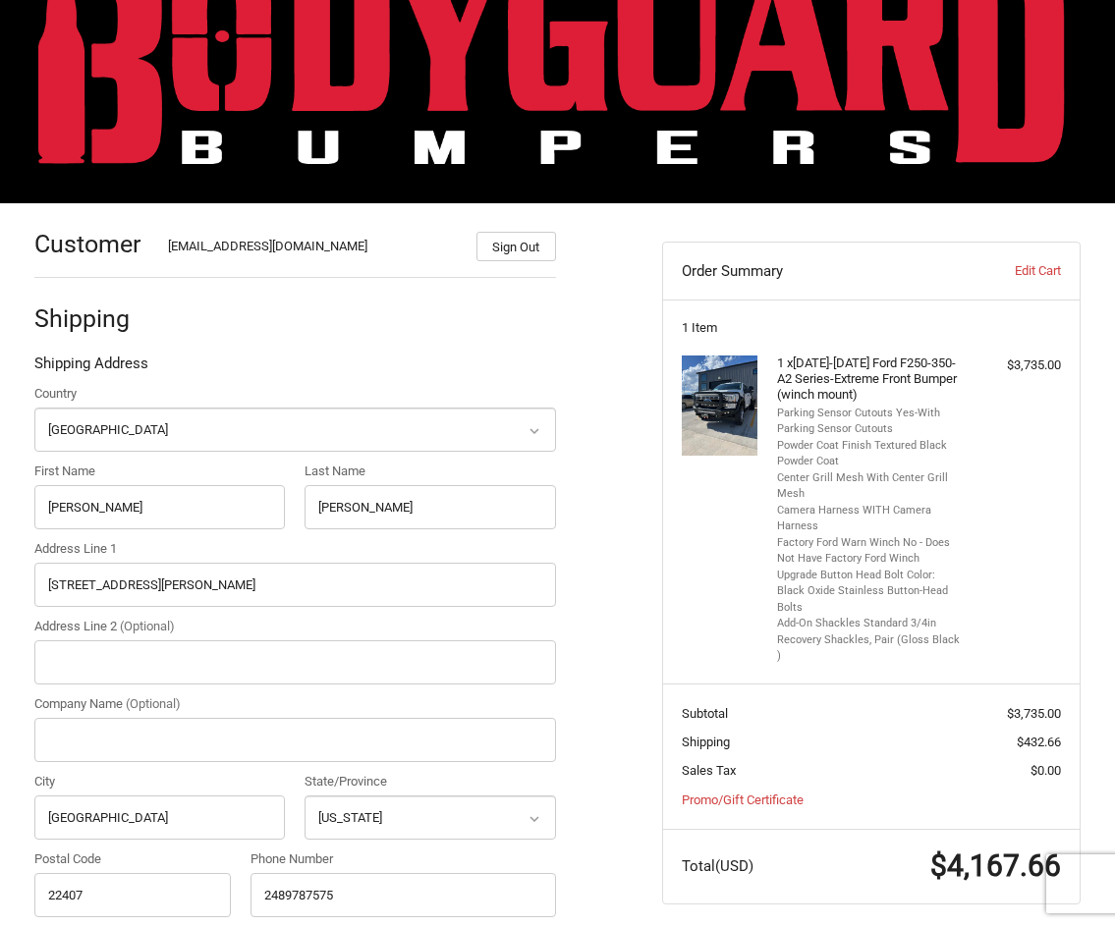
scroll to position [0, 0]
